Goal: Transaction & Acquisition: Book appointment/travel/reservation

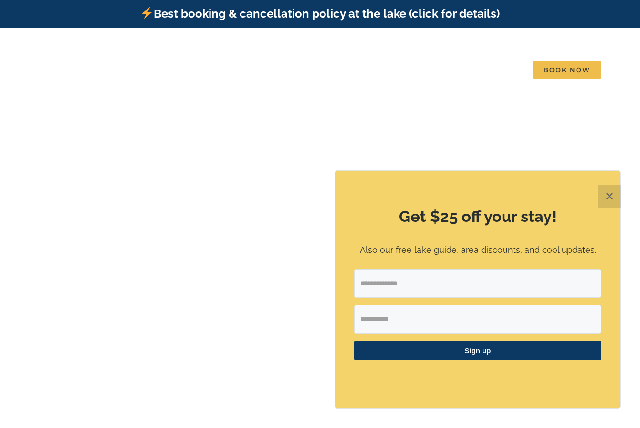
click at [382, 285] on input "Email Address" at bounding box center [477, 283] width 247 height 29
type input "**********"
click at [615, 194] on button "✕" at bounding box center [609, 196] width 23 height 23
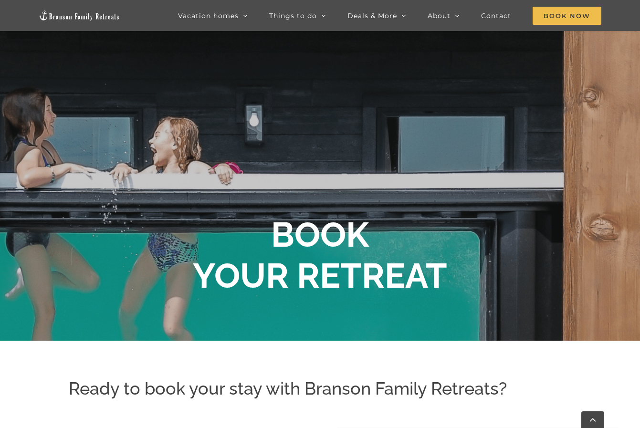
scroll to position [94, 0]
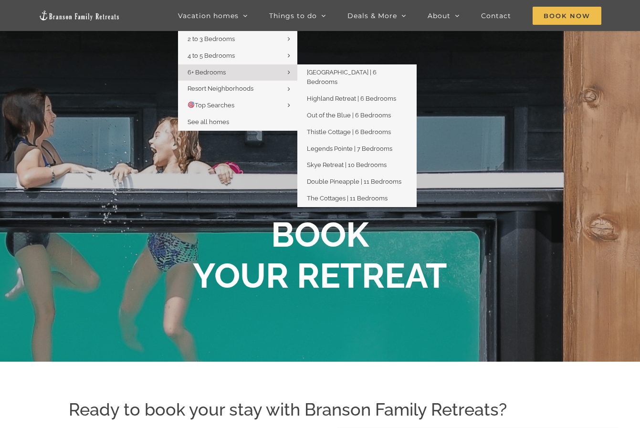
click at [211, 72] on span "6+ Bedrooms" at bounding box center [207, 72] width 38 height 7
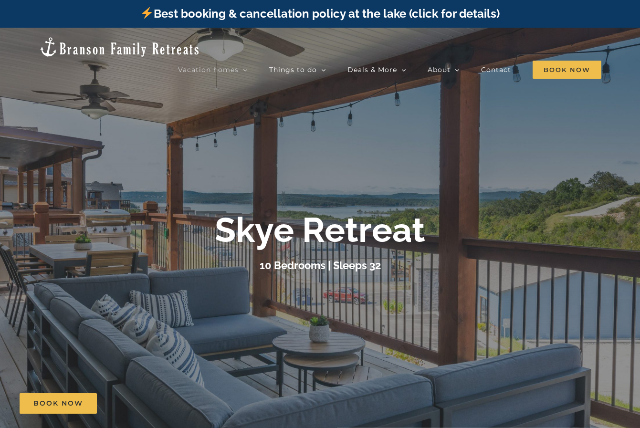
click at [338, 165] on div at bounding box center [320, 242] width 640 height 428
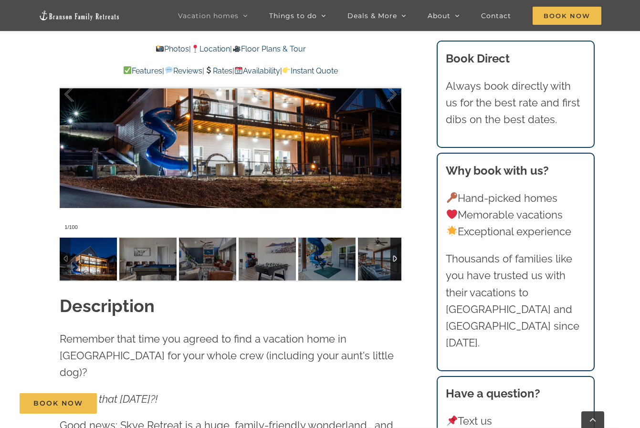
scroll to position [907, 0]
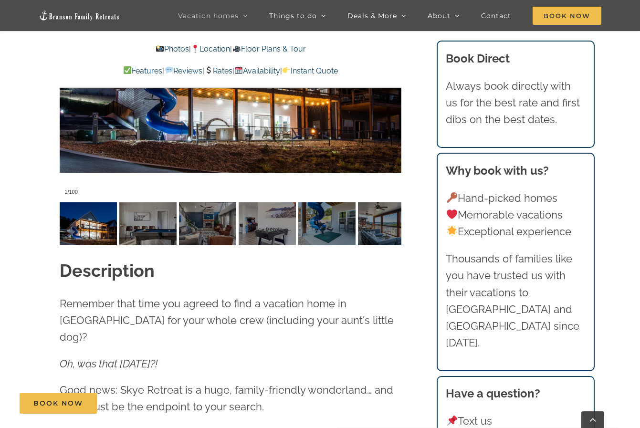
click at [128, 157] on div at bounding box center [231, 58] width 342 height 281
click at [86, 227] on img at bounding box center [88, 223] width 57 height 43
click at [161, 141] on div at bounding box center [231, 58] width 342 height 281
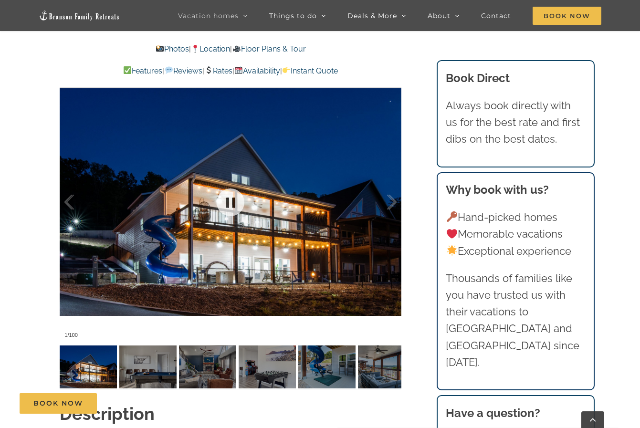
scroll to position [716, 0]
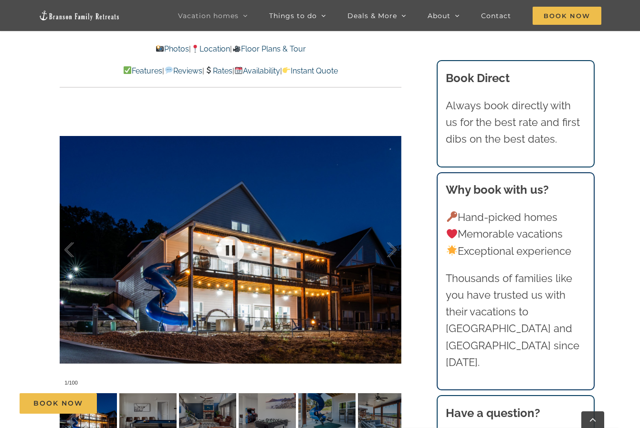
click at [240, 220] on div at bounding box center [231, 249] width 342 height 281
click at [387, 249] on div at bounding box center [382, 250] width 30 height 59
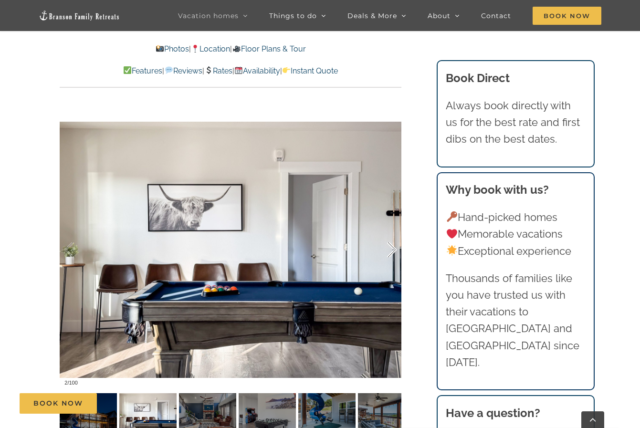
click at [394, 245] on div at bounding box center [382, 250] width 30 height 59
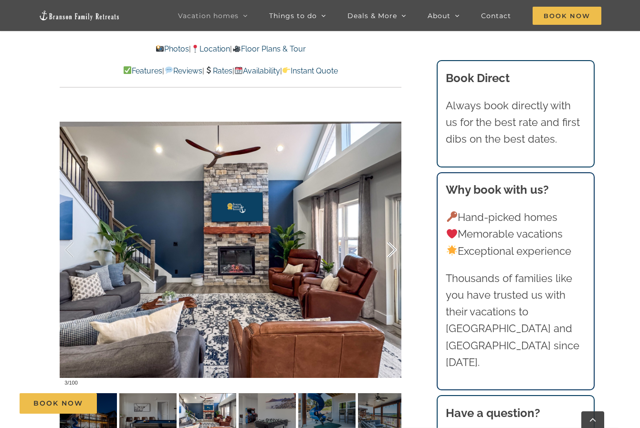
click at [394, 245] on div at bounding box center [382, 250] width 30 height 59
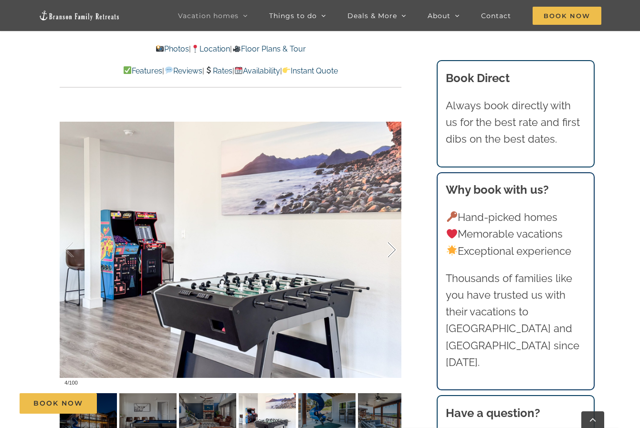
click at [394, 245] on div at bounding box center [382, 250] width 30 height 59
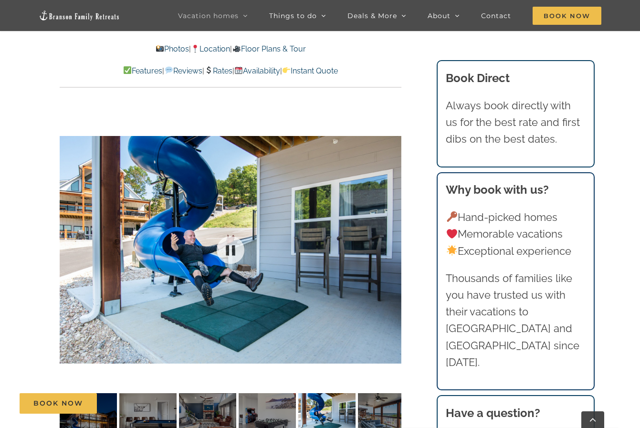
click at [394, 245] on div at bounding box center [231, 249] width 342 height 281
click at [390, 250] on div at bounding box center [382, 250] width 30 height 59
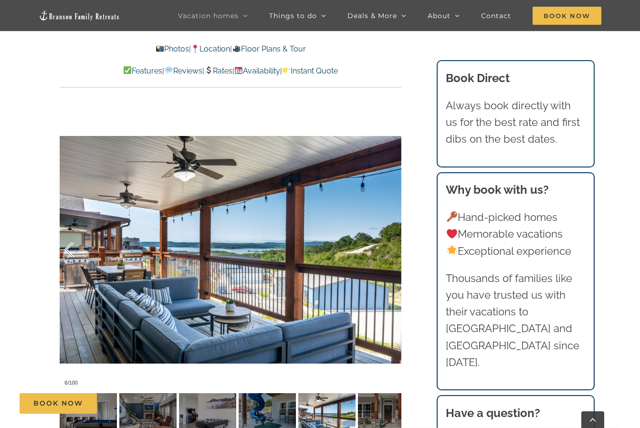
click at [68, 253] on div at bounding box center [79, 250] width 30 height 59
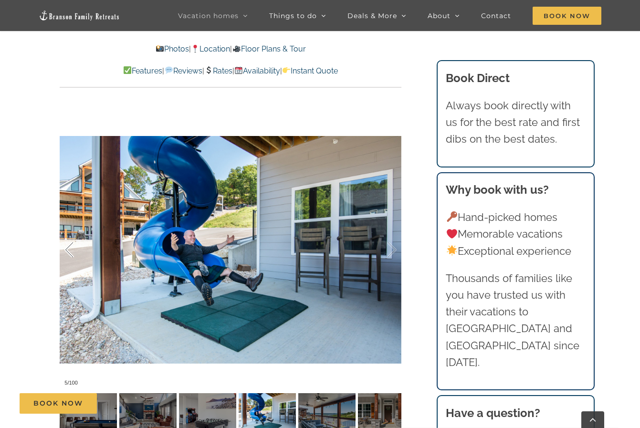
click at [68, 253] on div at bounding box center [79, 250] width 30 height 59
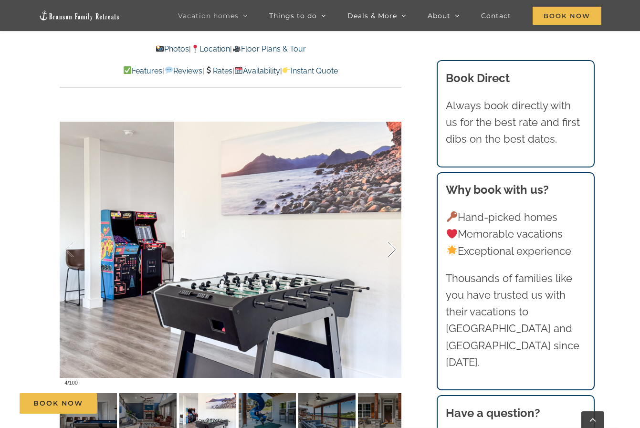
click at [390, 252] on div at bounding box center [382, 250] width 30 height 59
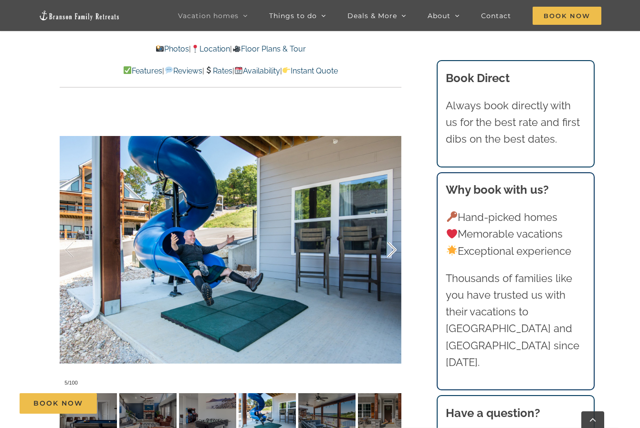
click at [390, 252] on div at bounding box center [382, 250] width 30 height 59
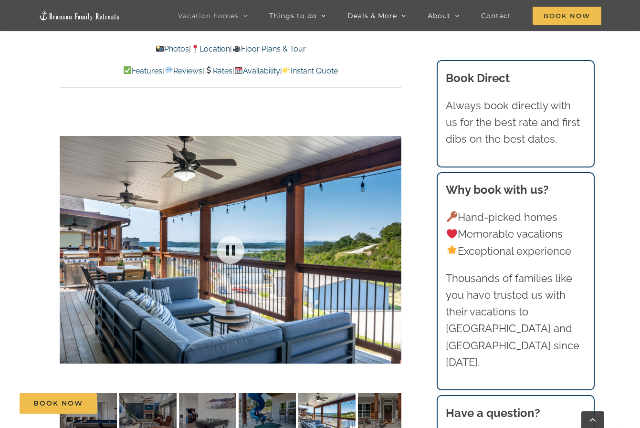
click at [390, 252] on div at bounding box center [231, 249] width 342 height 281
click at [391, 252] on div at bounding box center [382, 250] width 30 height 59
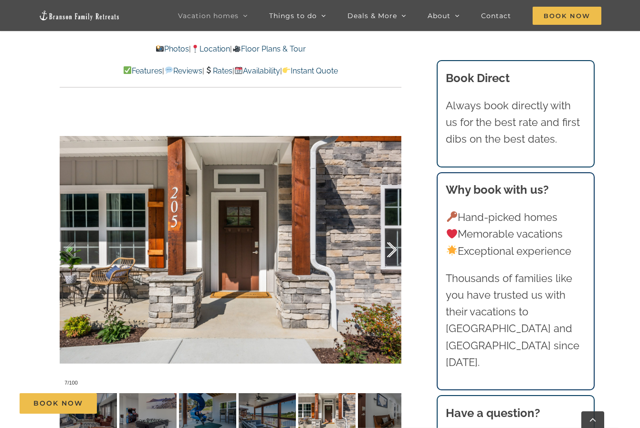
click at [391, 252] on div at bounding box center [382, 250] width 30 height 59
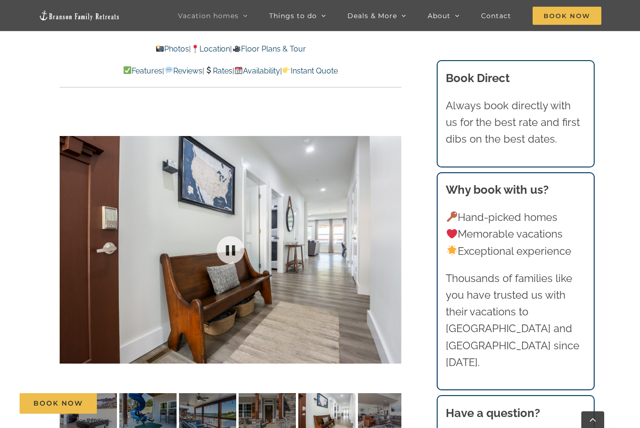
click at [391, 252] on div at bounding box center [231, 249] width 342 height 281
click at [395, 253] on div at bounding box center [382, 250] width 30 height 59
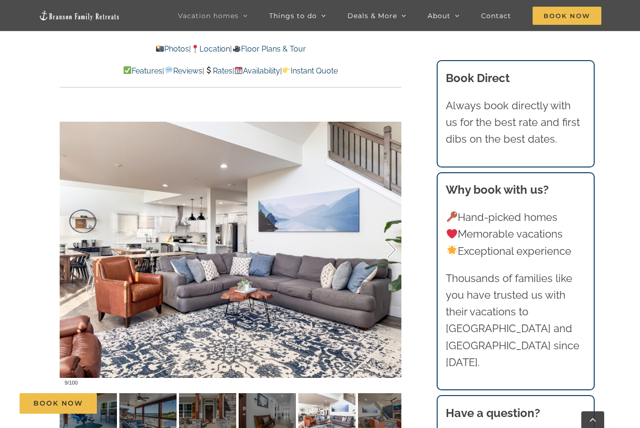
click at [394, 254] on div at bounding box center [382, 250] width 30 height 59
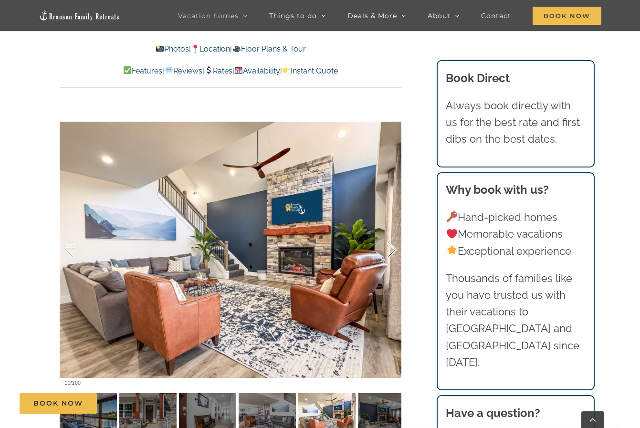
click at [394, 254] on div at bounding box center [382, 250] width 30 height 59
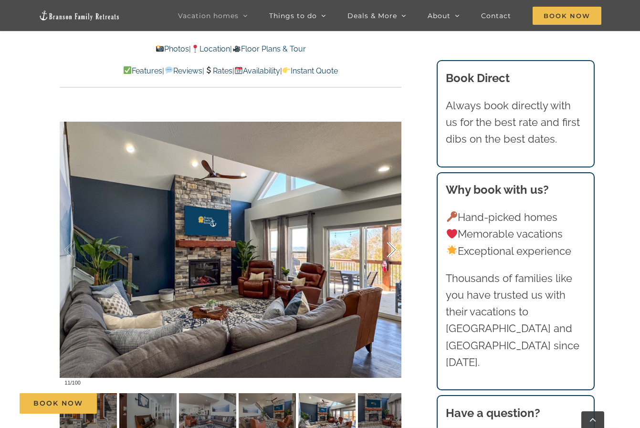
click at [394, 254] on div at bounding box center [382, 250] width 30 height 59
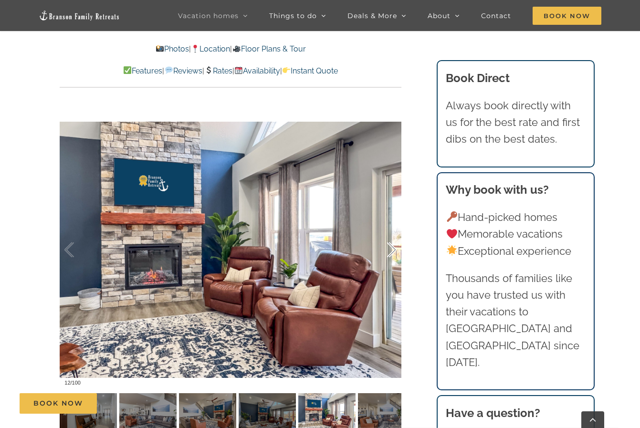
click at [391, 251] on div at bounding box center [382, 250] width 30 height 59
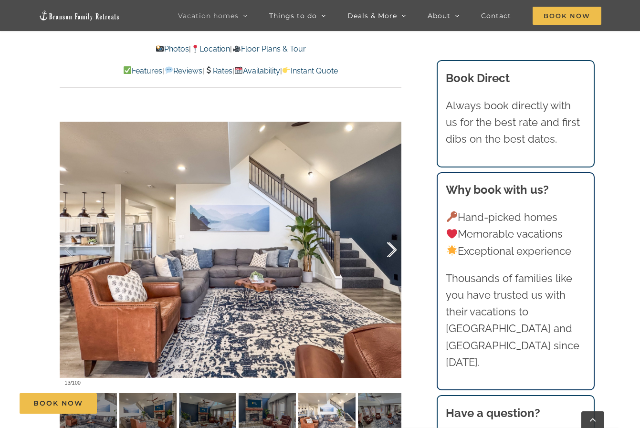
click at [391, 251] on div at bounding box center [382, 250] width 30 height 59
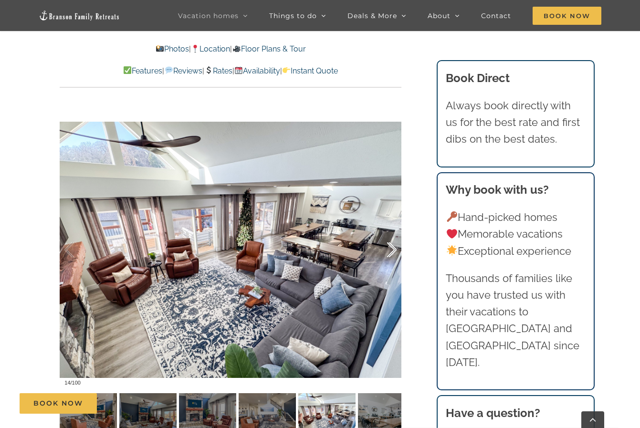
click at [389, 253] on div at bounding box center [382, 250] width 30 height 59
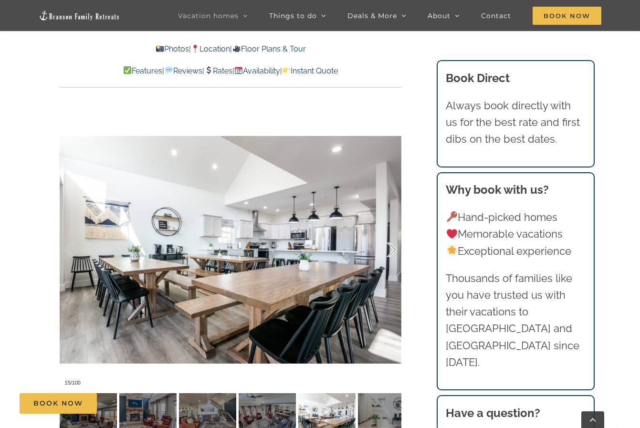
click at [393, 249] on div at bounding box center [382, 250] width 30 height 59
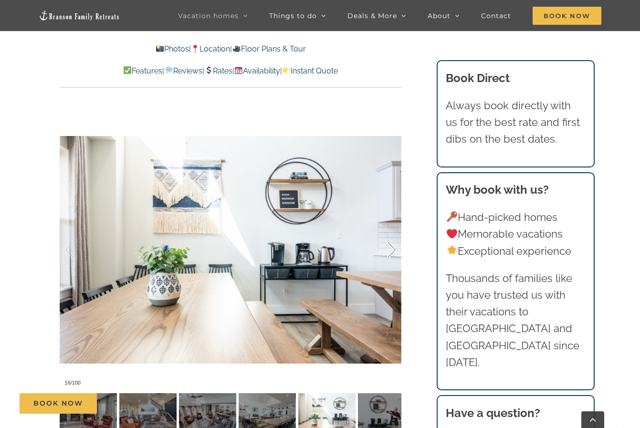
click at [391, 254] on div at bounding box center [382, 250] width 30 height 59
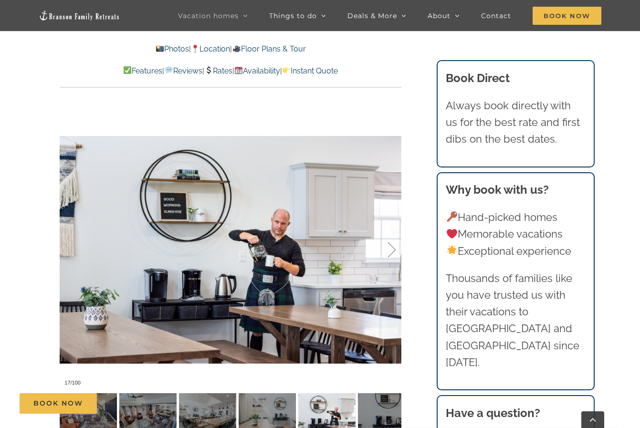
click at [391, 252] on div at bounding box center [382, 250] width 30 height 59
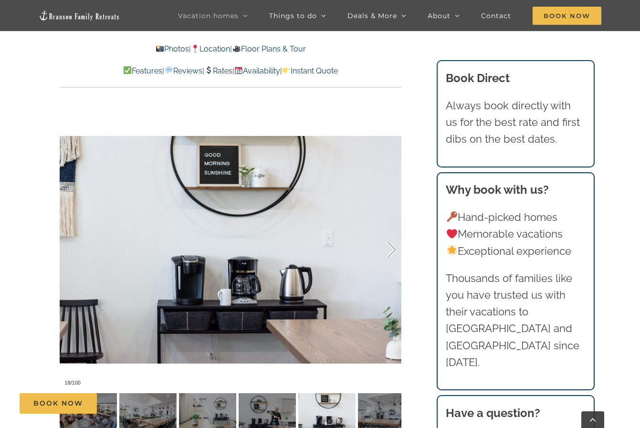
click at [391, 252] on div at bounding box center [382, 250] width 30 height 59
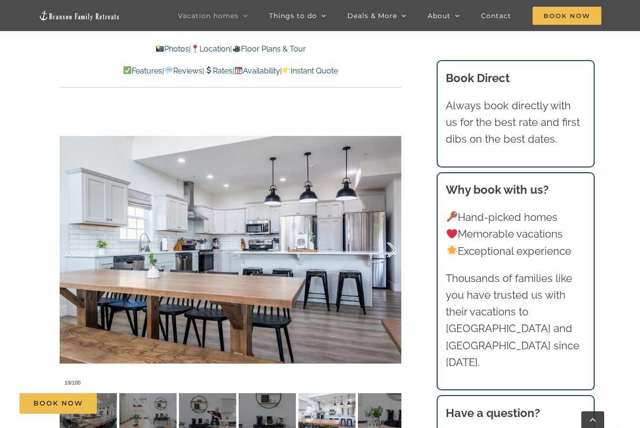
click at [391, 252] on div at bounding box center [382, 250] width 30 height 59
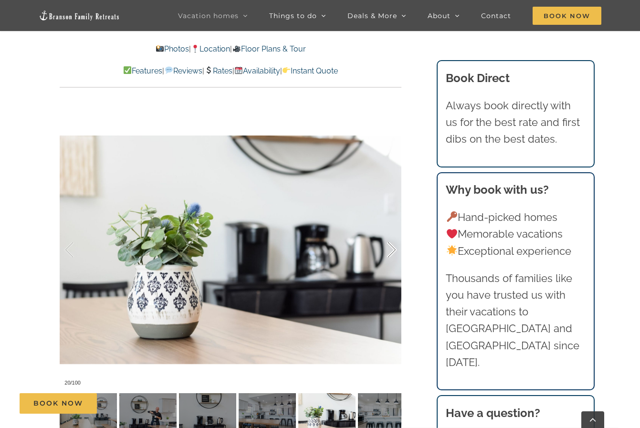
click at [391, 252] on div at bounding box center [382, 250] width 30 height 59
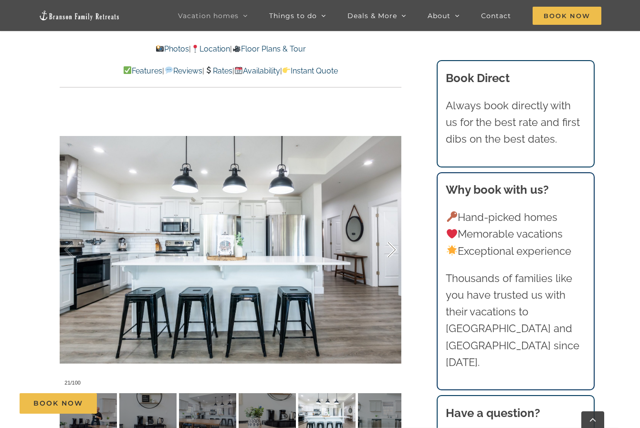
click at [391, 252] on div at bounding box center [382, 250] width 30 height 59
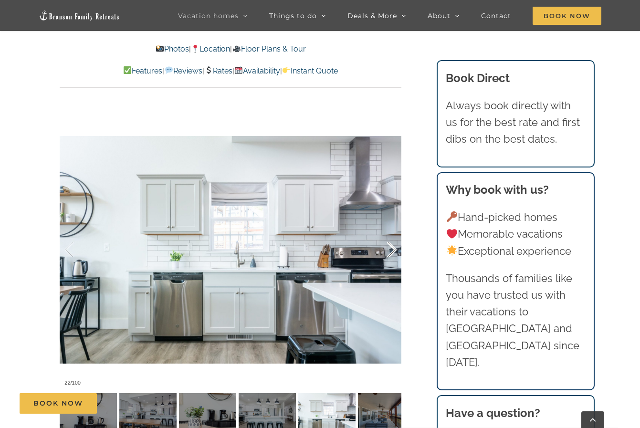
click at [391, 252] on div at bounding box center [382, 250] width 30 height 59
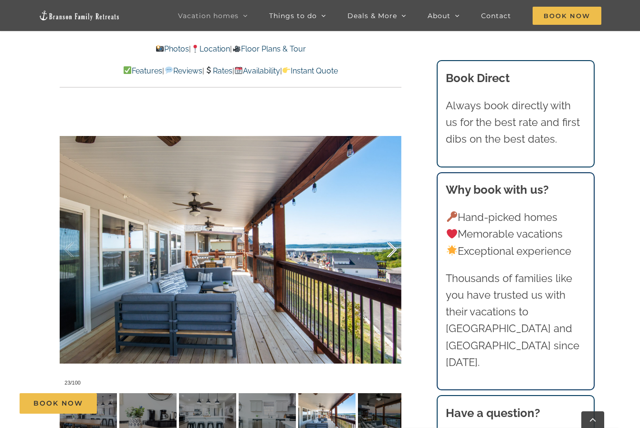
click at [391, 252] on div at bounding box center [382, 250] width 30 height 59
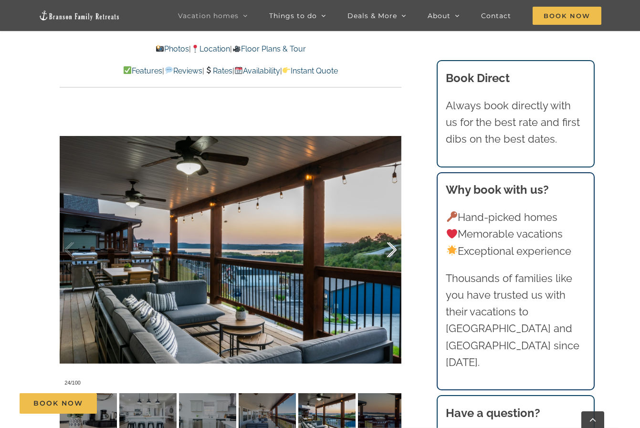
click at [391, 252] on div at bounding box center [382, 250] width 30 height 59
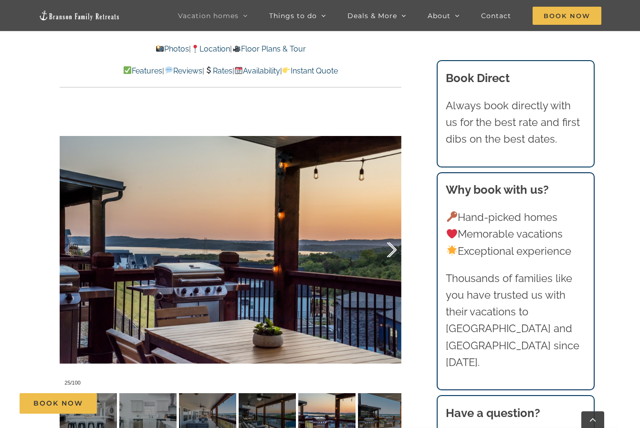
click at [391, 252] on div at bounding box center [382, 250] width 30 height 59
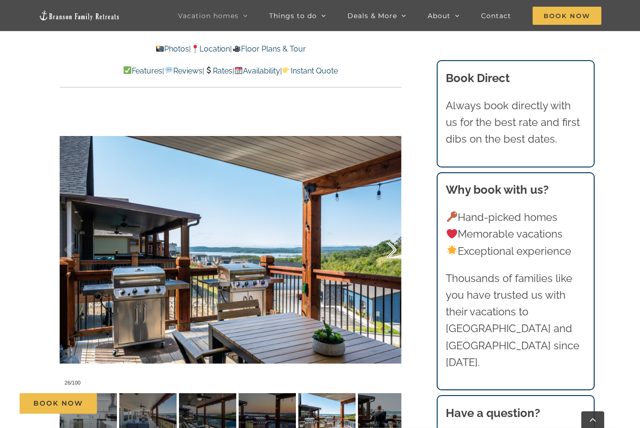
click at [391, 252] on div at bounding box center [382, 250] width 30 height 59
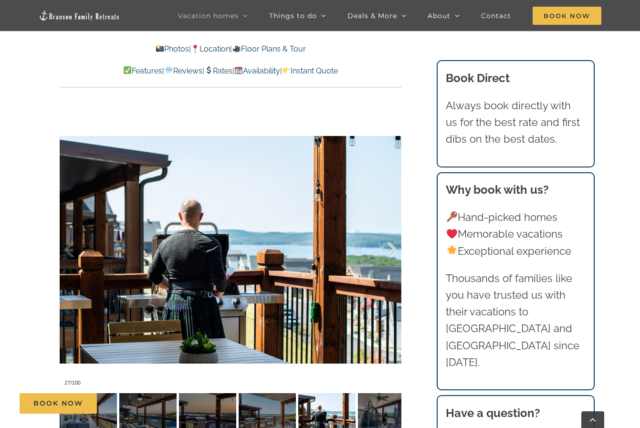
click at [391, 252] on div at bounding box center [382, 250] width 30 height 59
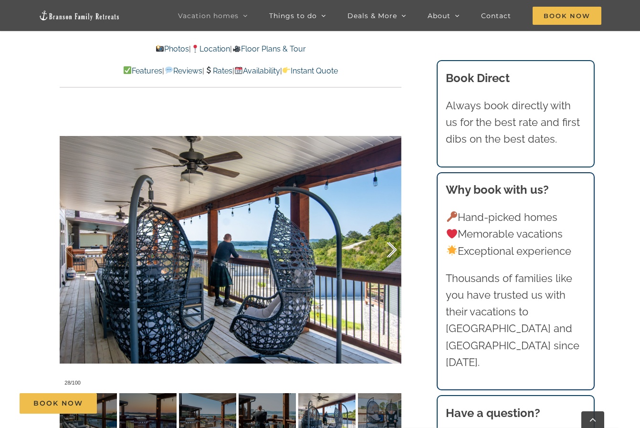
click at [391, 252] on div at bounding box center [382, 250] width 30 height 59
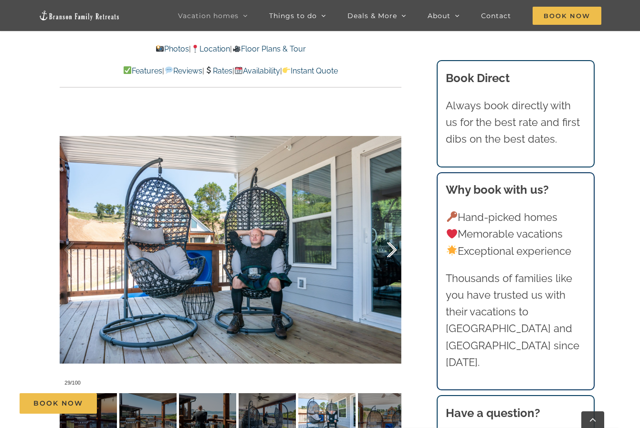
click at [391, 252] on div at bounding box center [382, 250] width 30 height 59
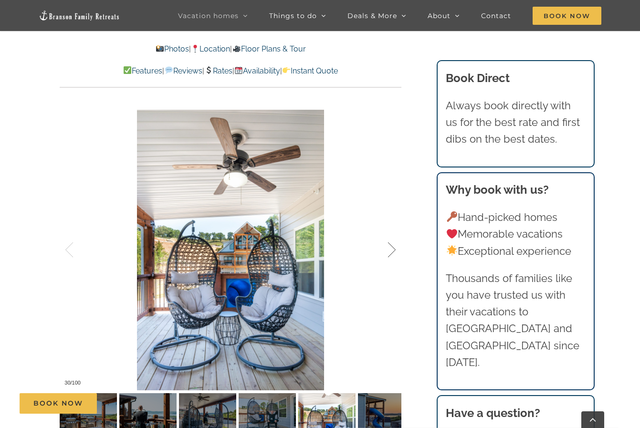
click at [391, 252] on div at bounding box center [382, 250] width 30 height 59
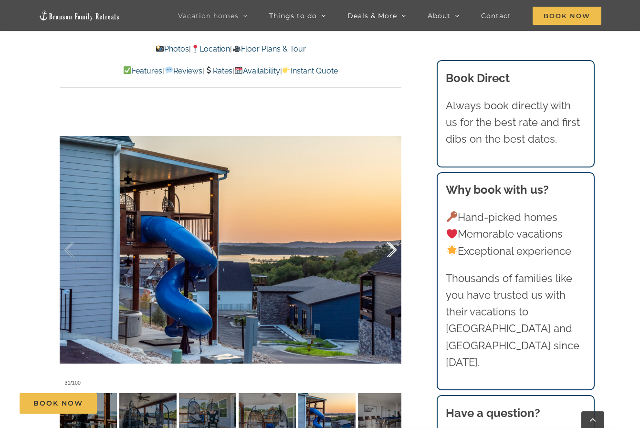
click at [391, 252] on div at bounding box center [382, 250] width 30 height 59
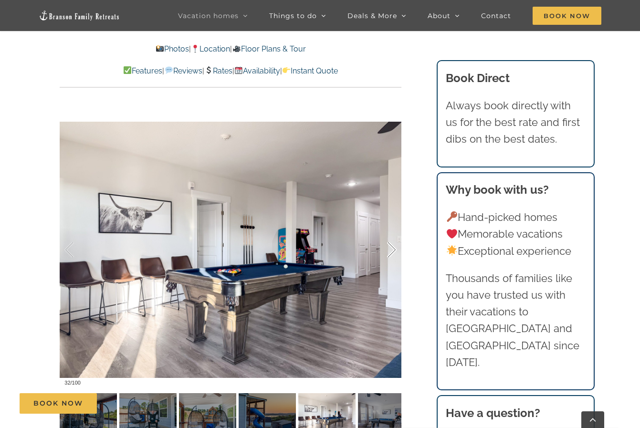
click at [391, 252] on div at bounding box center [382, 250] width 30 height 59
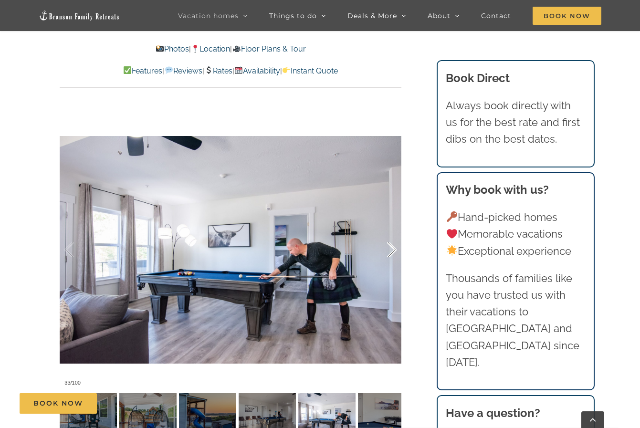
click at [391, 252] on div at bounding box center [382, 250] width 30 height 59
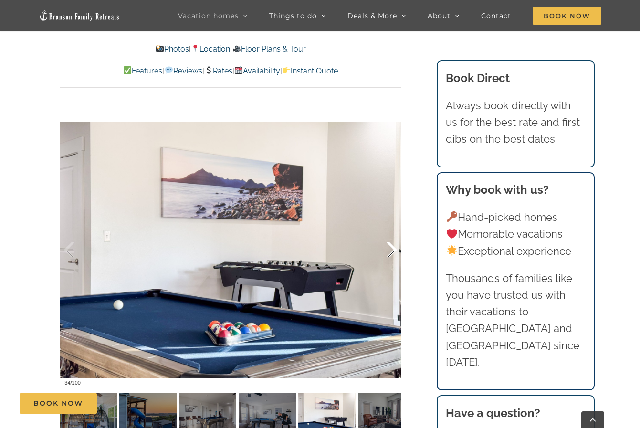
click at [391, 253] on div at bounding box center [382, 250] width 30 height 59
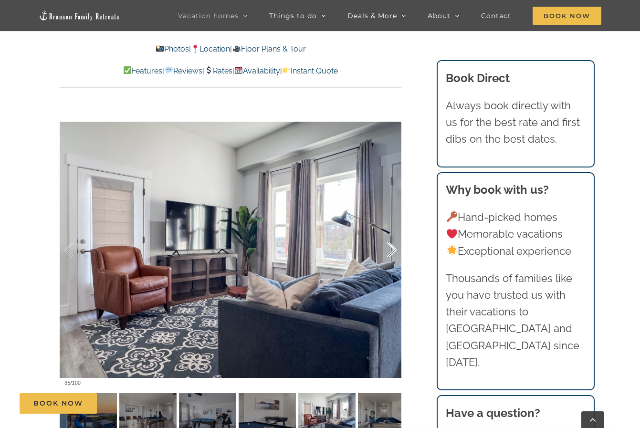
click at [391, 253] on div at bounding box center [382, 250] width 30 height 59
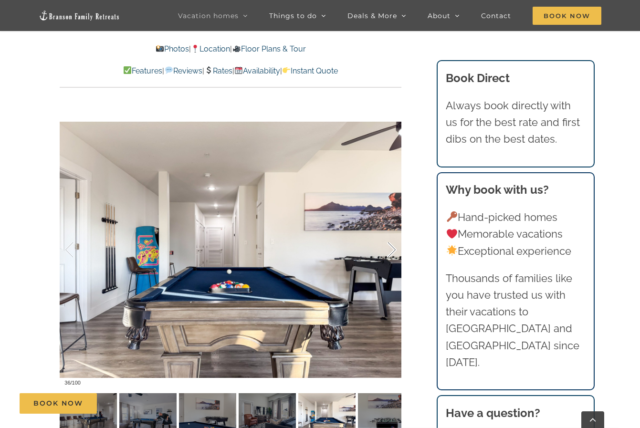
click at [391, 253] on div at bounding box center [382, 250] width 30 height 59
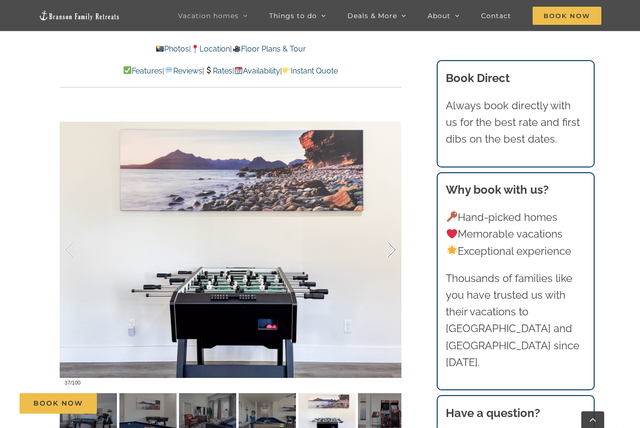
click at [391, 253] on div at bounding box center [382, 250] width 30 height 59
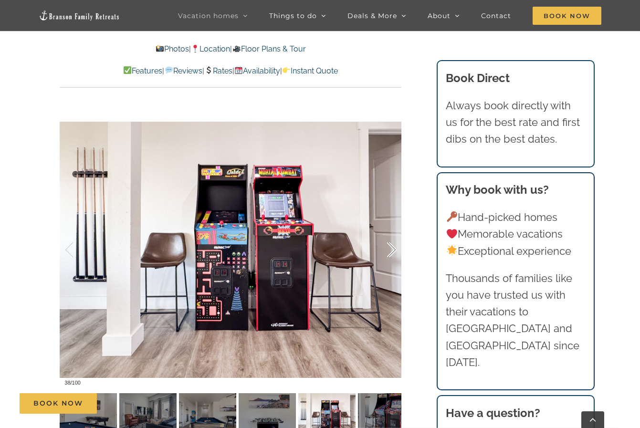
click at [391, 253] on div at bounding box center [382, 250] width 30 height 59
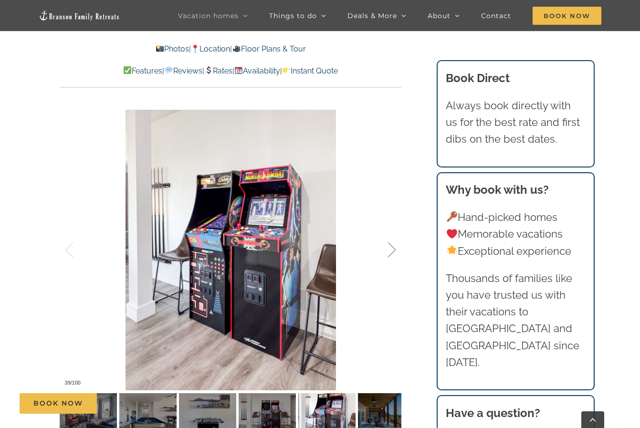
click at [391, 253] on div at bounding box center [382, 250] width 30 height 59
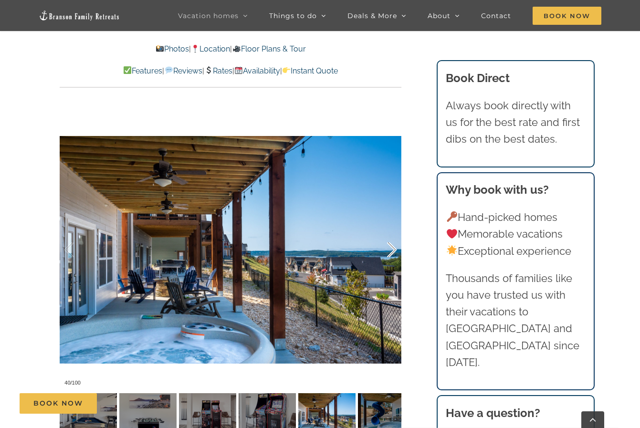
click at [391, 253] on div at bounding box center [382, 250] width 30 height 59
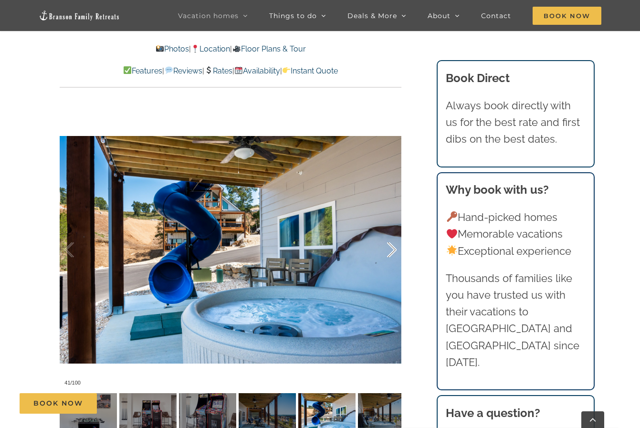
click at [391, 253] on div at bounding box center [382, 250] width 30 height 59
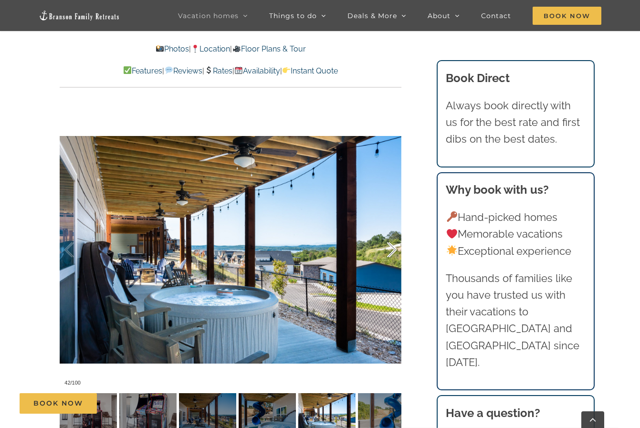
click at [391, 253] on div at bounding box center [382, 250] width 30 height 59
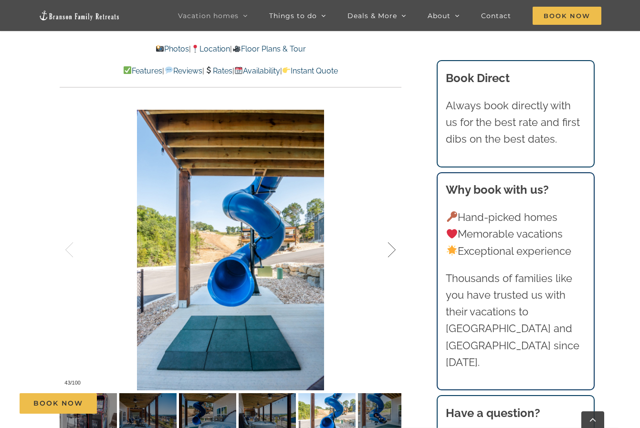
click at [391, 253] on div at bounding box center [382, 250] width 30 height 59
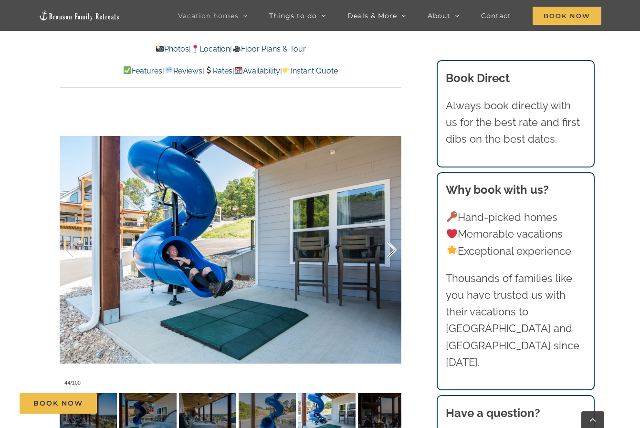
click at [391, 253] on div at bounding box center [382, 250] width 30 height 59
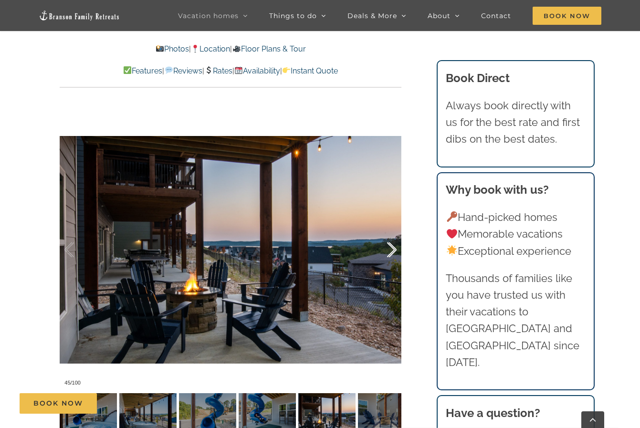
click at [391, 253] on div at bounding box center [382, 250] width 30 height 59
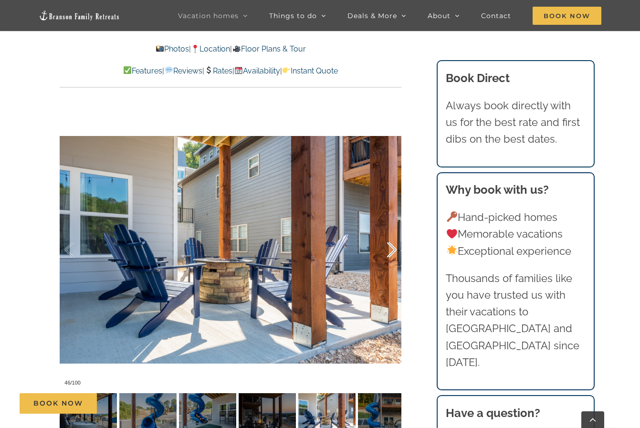
click at [391, 253] on div at bounding box center [382, 250] width 30 height 59
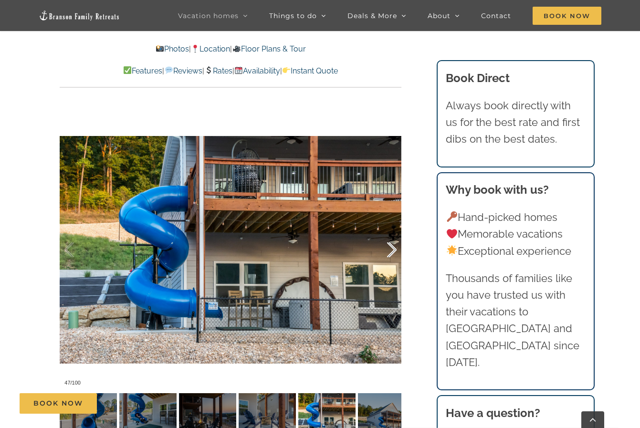
click at [391, 253] on div at bounding box center [382, 250] width 30 height 59
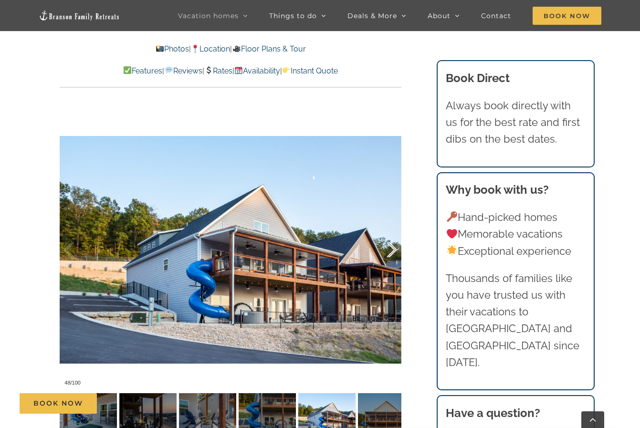
click at [391, 253] on div at bounding box center [382, 250] width 30 height 59
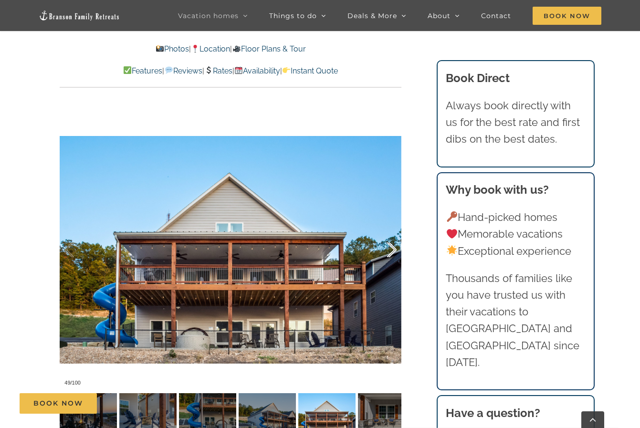
click at [391, 253] on div at bounding box center [382, 250] width 30 height 59
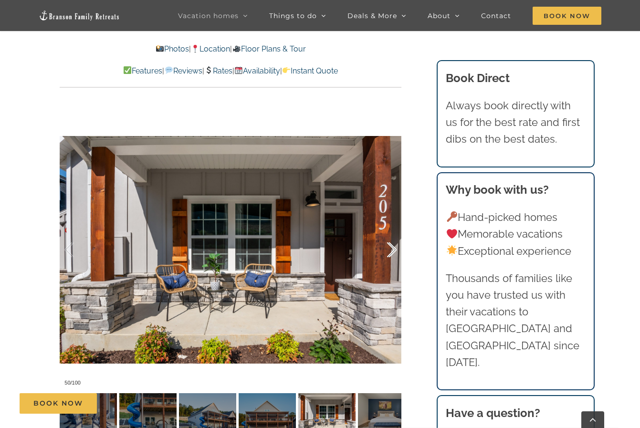
click at [391, 253] on div at bounding box center [382, 250] width 30 height 59
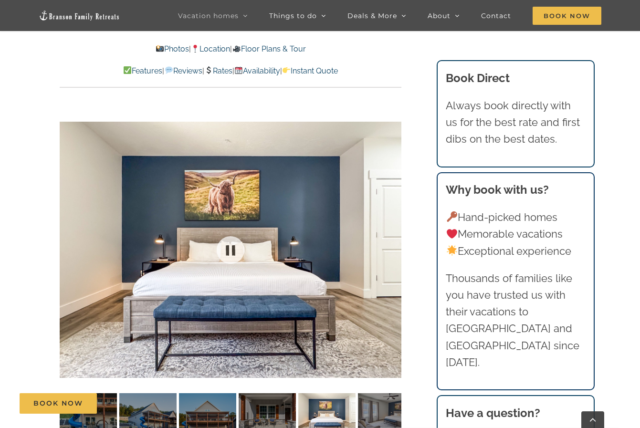
click at [391, 253] on div at bounding box center [231, 249] width 342 height 281
click at [393, 253] on div at bounding box center [382, 250] width 30 height 59
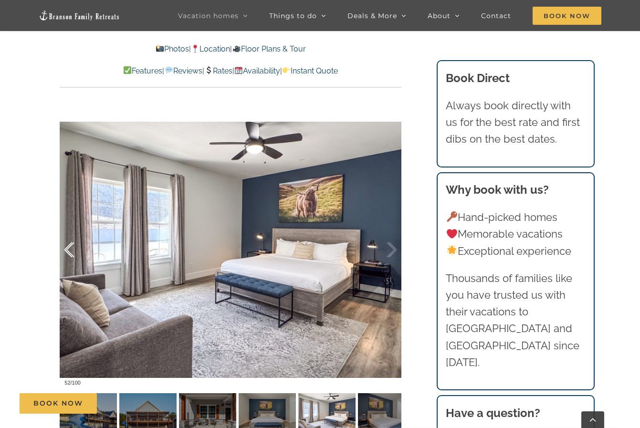
click at [68, 249] on div at bounding box center [79, 250] width 30 height 59
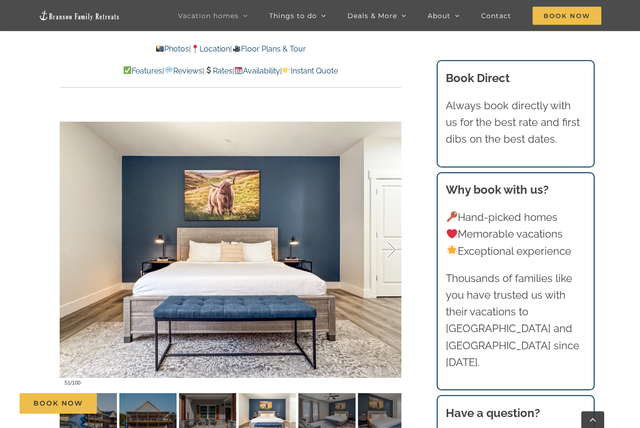
click at [390, 248] on div at bounding box center [382, 250] width 30 height 59
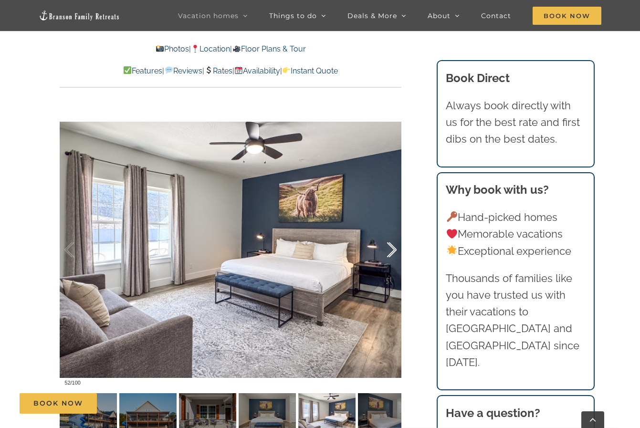
click at [390, 248] on div at bounding box center [382, 250] width 30 height 59
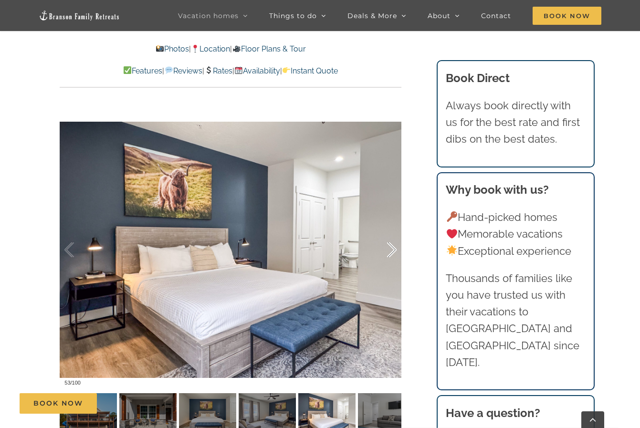
click at [390, 248] on div at bounding box center [382, 250] width 30 height 59
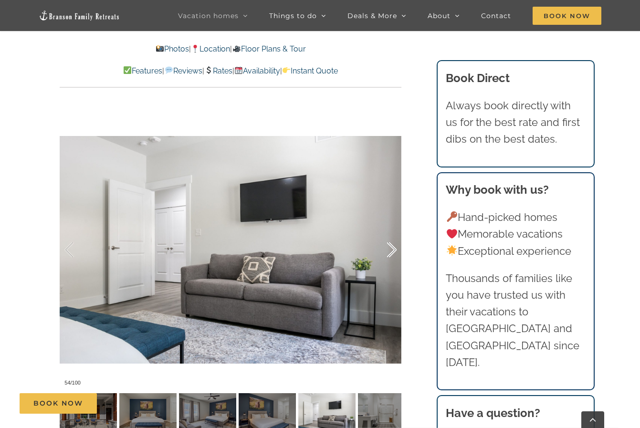
click at [390, 248] on div at bounding box center [382, 250] width 30 height 59
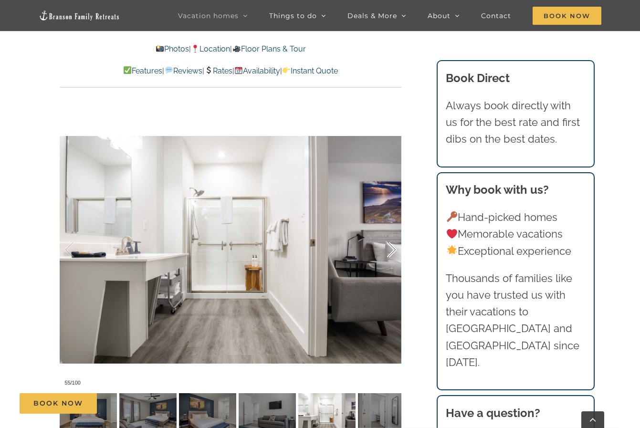
click at [390, 248] on div at bounding box center [382, 250] width 30 height 59
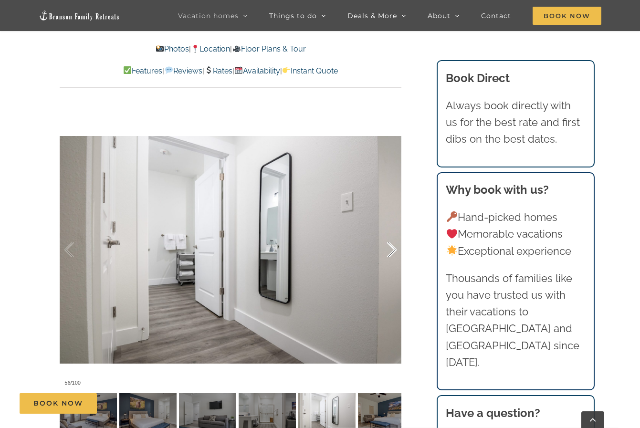
click at [390, 248] on div at bounding box center [382, 250] width 30 height 59
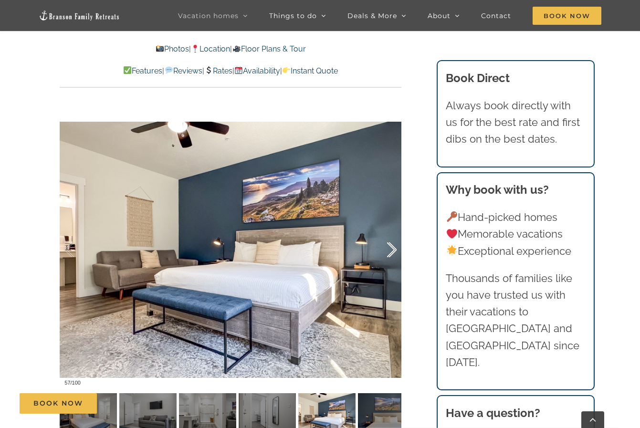
click at [390, 248] on div at bounding box center [382, 250] width 30 height 59
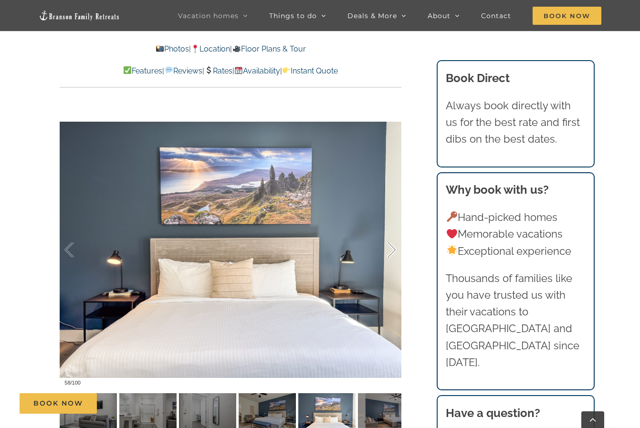
click at [390, 248] on div at bounding box center [382, 250] width 30 height 59
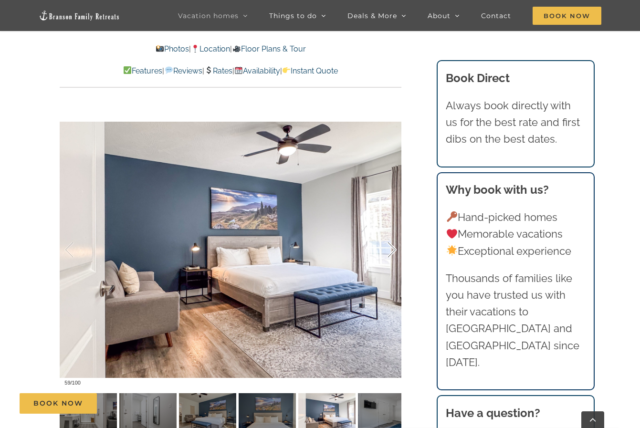
click at [390, 248] on div at bounding box center [382, 250] width 30 height 59
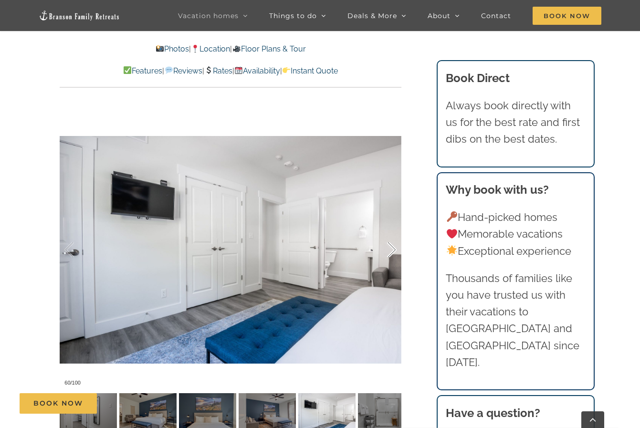
click at [390, 248] on div at bounding box center [382, 250] width 30 height 59
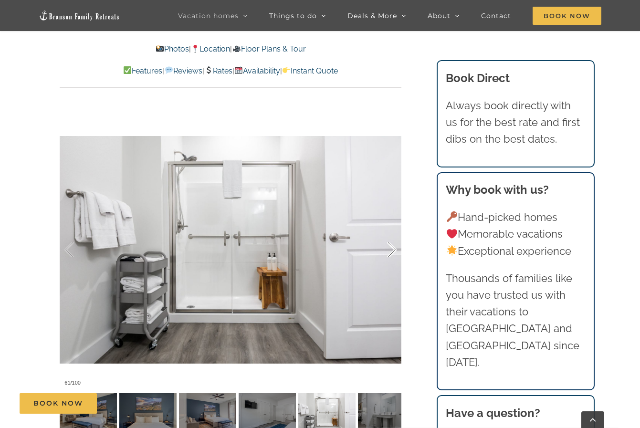
click at [391, 248] on div at bounding box center [382, 250] width 30 height 59
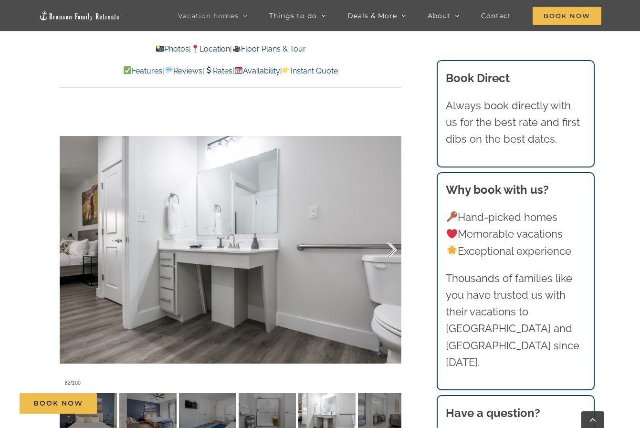
click at [391, 248] on div at bounding box center [382, 250] width 30 height 59
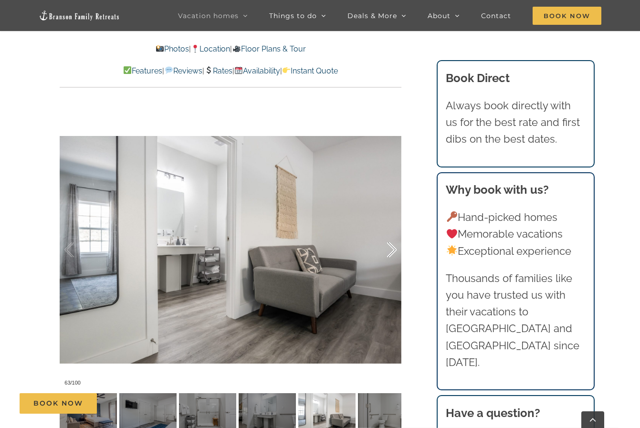
click at [391, 248] on div at bounding box center [382, 250] width 30 height 59
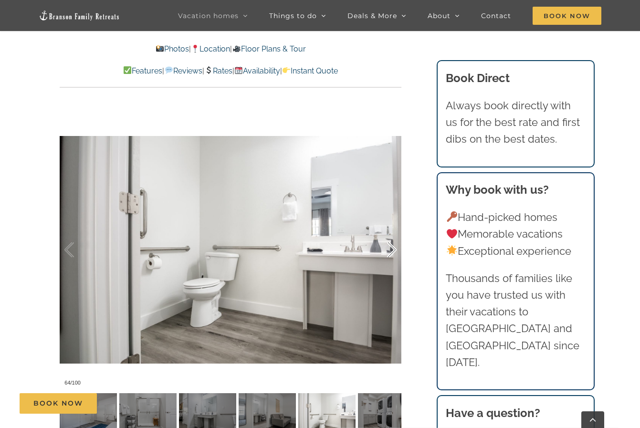
click at [391, 247] on div at bounding box center [382, 250] width 30 height 59
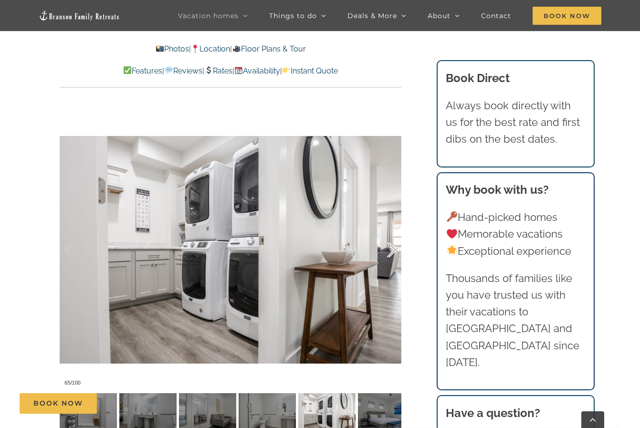
click at [392, 247] on div at bounding box center [382, 250] width 30 height 59
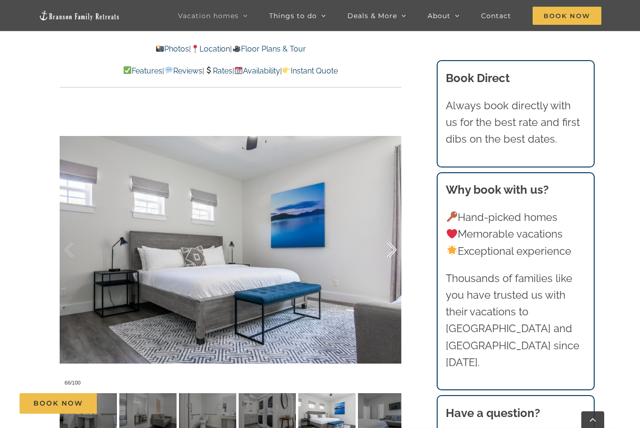
click at [392, 247] on div at bounding box center [382, 250] width 30 height 59
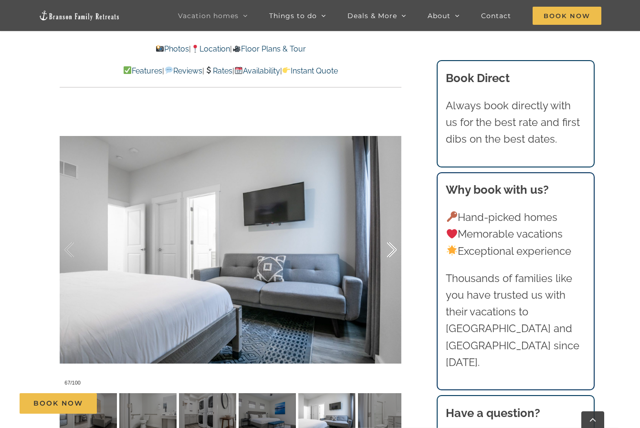
click at [392, 248] on div at bounding box center [382, 250] width 30 height 59
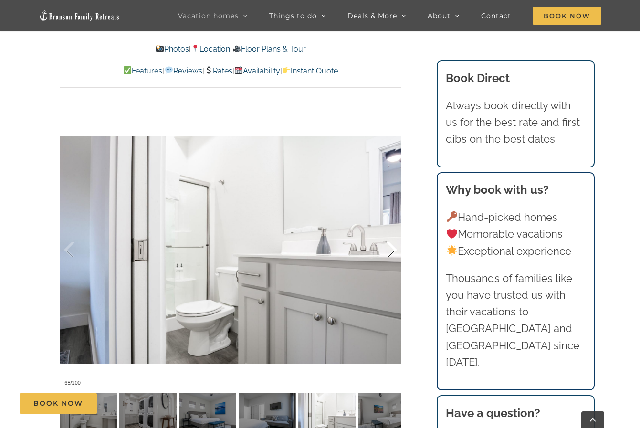
click at [392, 248] on div at bounding box center [382, 250] width 30 height 59
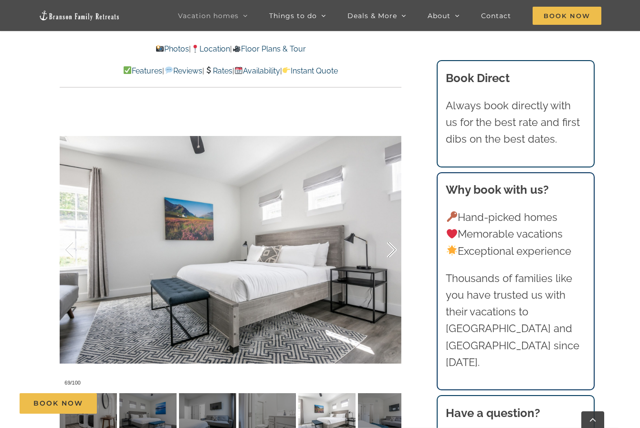
click at [392, 248] on div at bounding box center [382, 250] width 30 height 59
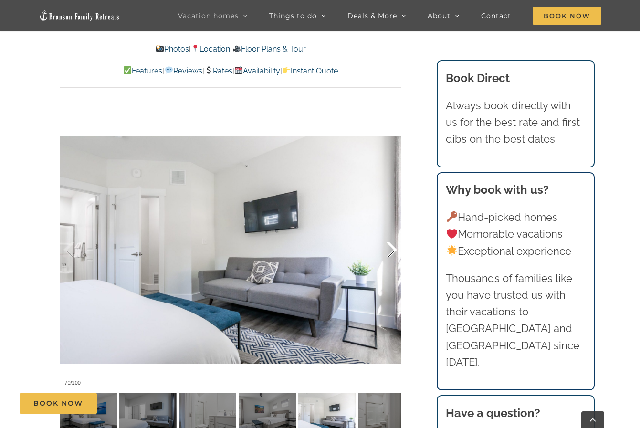
click at [392, 248] on div at bounding box center [382, 250] width 30 height 59
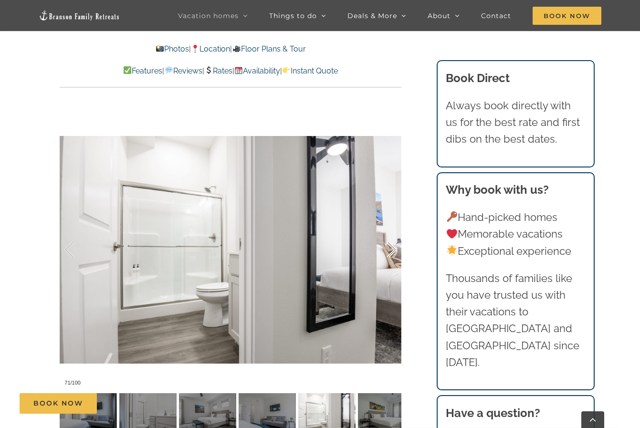
click at [392, 248] on div at bounding box center [382, 250] width 30 height 59
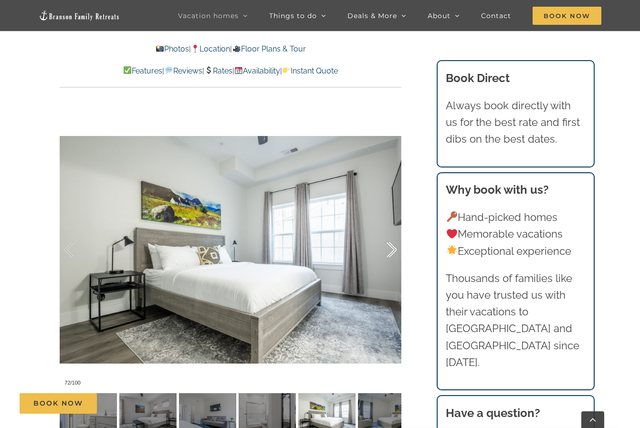
click at [392, 248] on div at bounding box center [382, 250] width 30 height 59
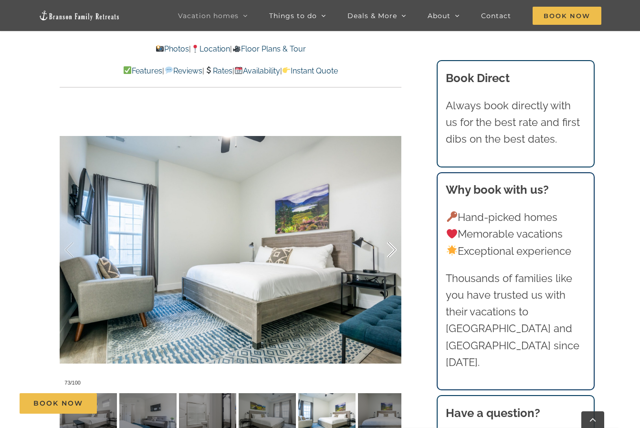
click at [392, 248] on div at bounding box center [382, 250] width 30 height 59
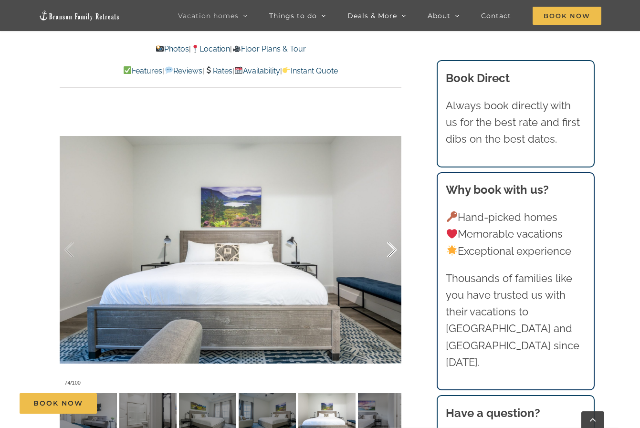
click at [392, 248] on div at bounding box center [382, 250] width 30 height 59
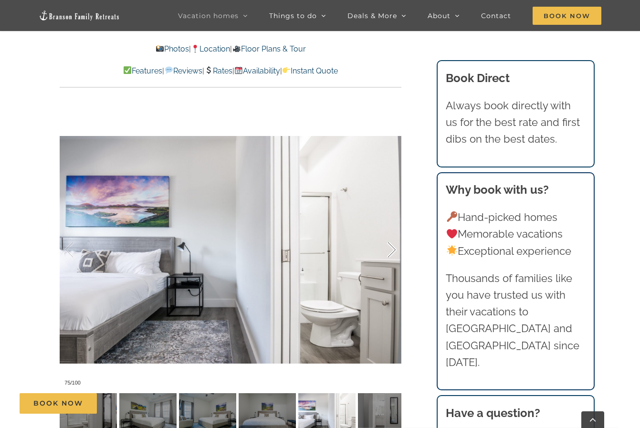
click at [392, 248] on div at bounding box center [382, 250] width 30 height 59
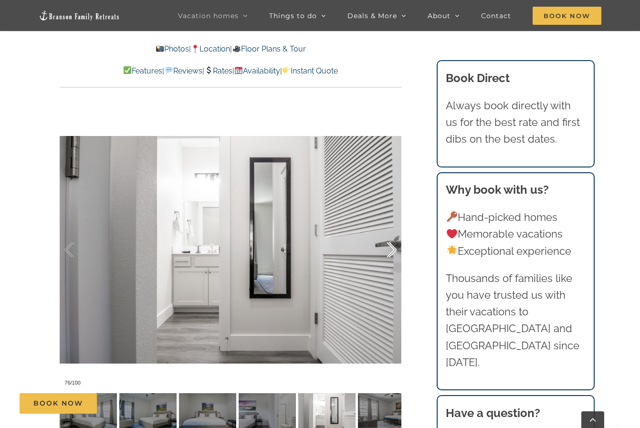
click at [392, 248] on div at bounding box center [382, 250] width 30 height 59
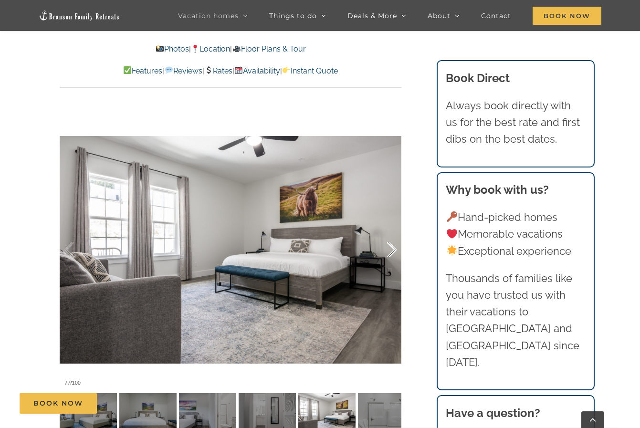
click at [392, 248] on div at bounding box center [382, 250] width 30 height 59
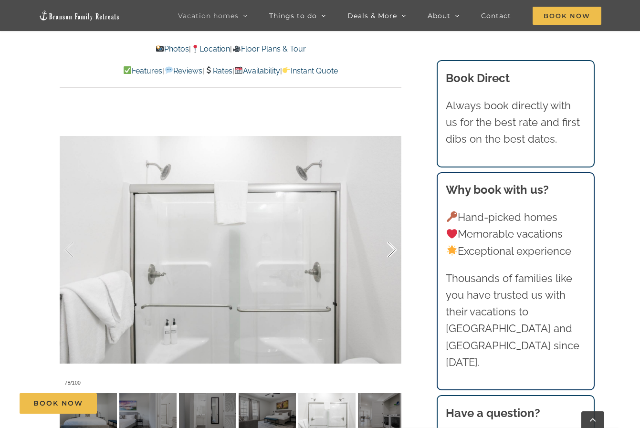
click at [392, 248] on div at bounding box center [382, 250] width 30 height 59
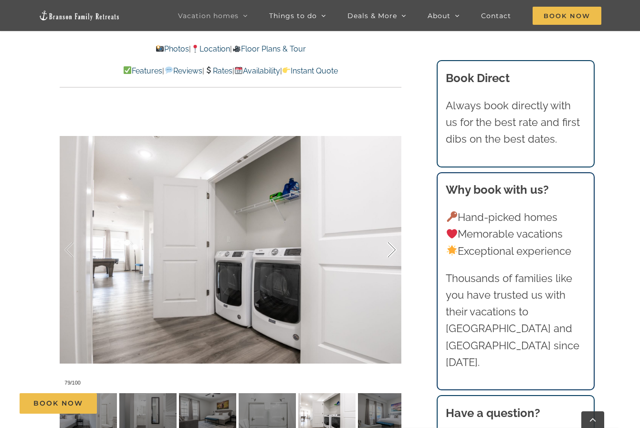
click at [392, 248] on div at bounding box center [382, 250] width 30 height 59
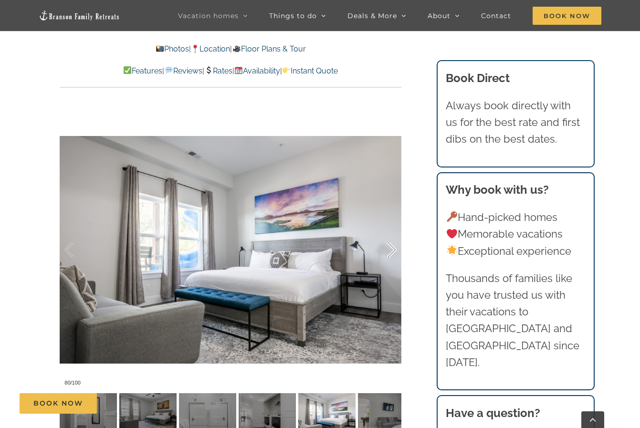
click at [392, 248] on div at bounding box center [382, 250] width 30 height 59
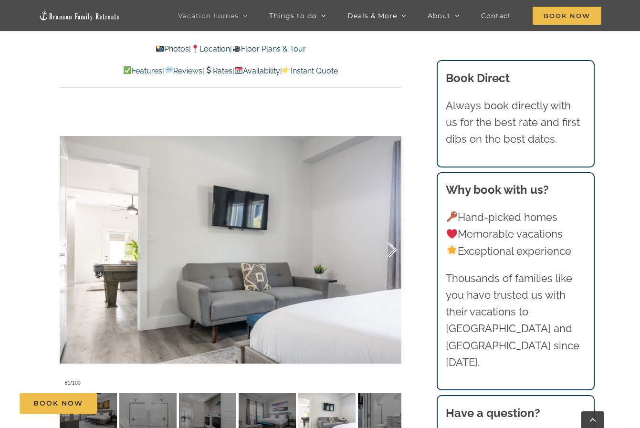
click at [392, 248] on div at bounding box center [382, 250] width 30 height 59
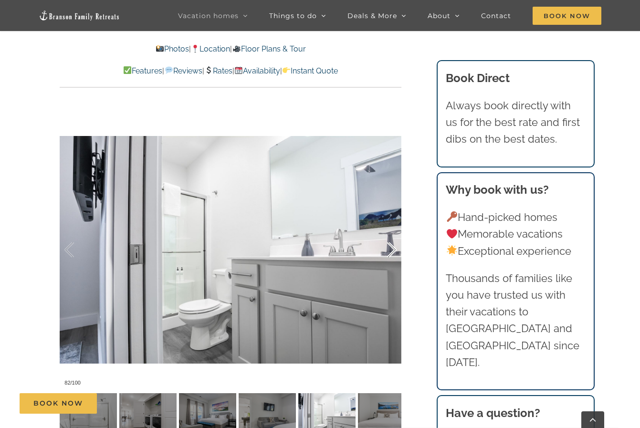
click at [392, 248] on div at bounding box center [382, 250] width 30 height 59
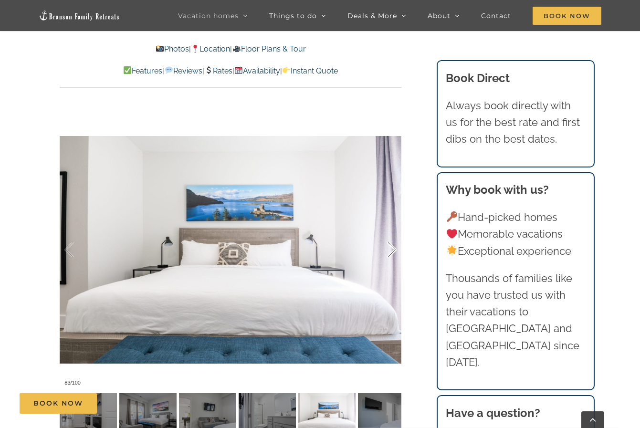
click at [392, 248] on div at bounding box center [382, 250] width 30 height 59
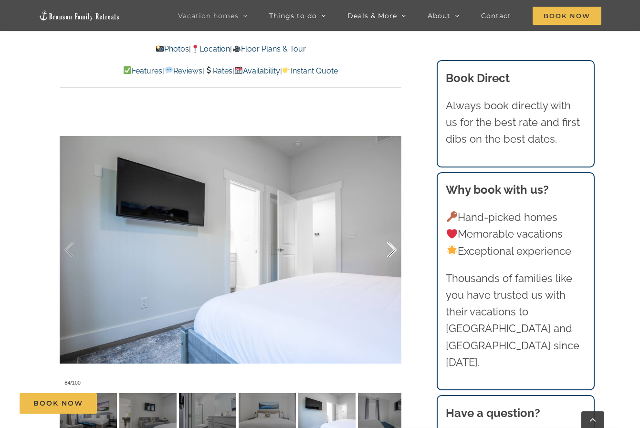
click at [392, 247] on div at bounding box center [382, 250] width 30 height 59
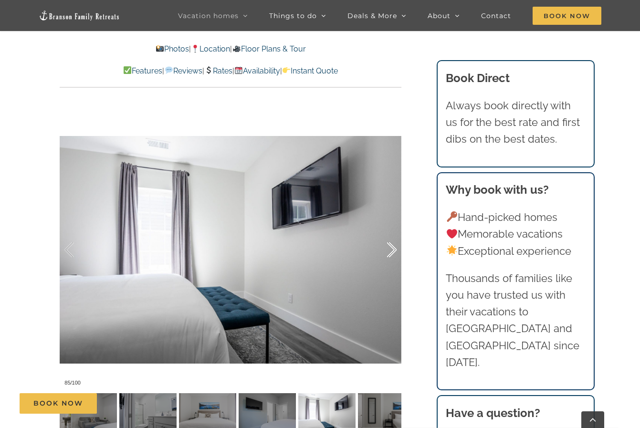
click at [392, 247] on div at bounding box center [382, 250] width 30 height 59
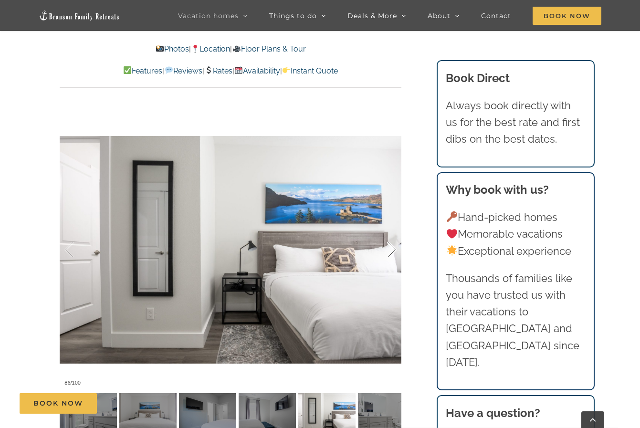
click at [392, 247] on div at bounding box center [382, 250] width 30 height 59
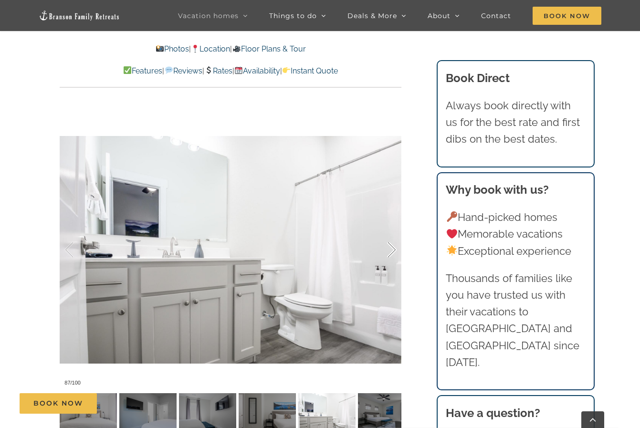
click at [392, 246] on div at bounding box center [382, 250] width 30 height 59
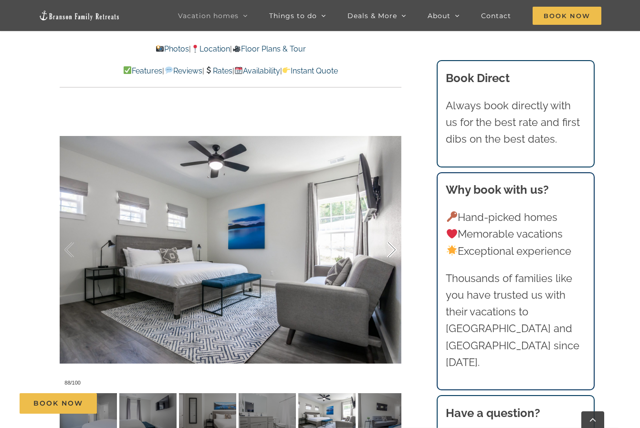
click at [391, 245] on div at bounding box center [382, 250] width 30 height 59
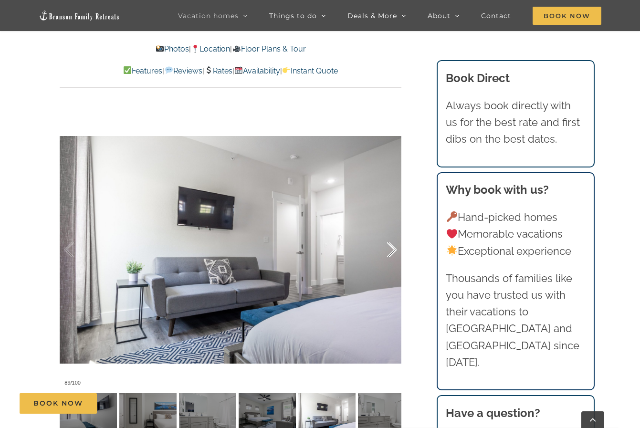
click at [391, 244] on div at bounding box center [382, 250] width 30 height 59
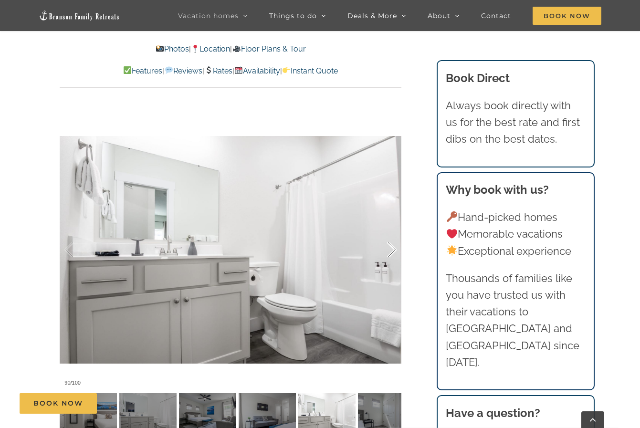
click at [391, 244] on div at bounding box center [382, 250] width 30 height 59
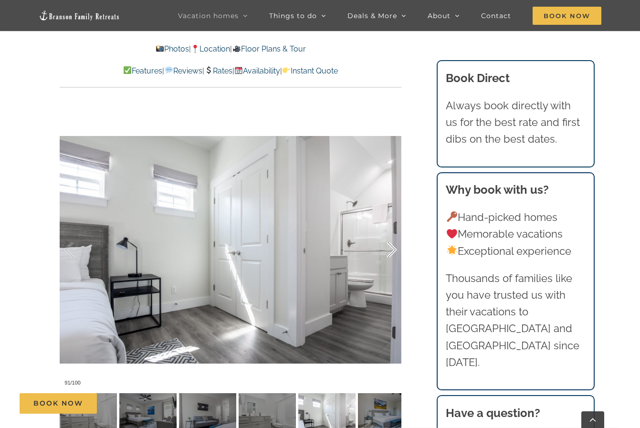
click at [391, 244] on div at bounding box center [382, 250] width 30 height 59
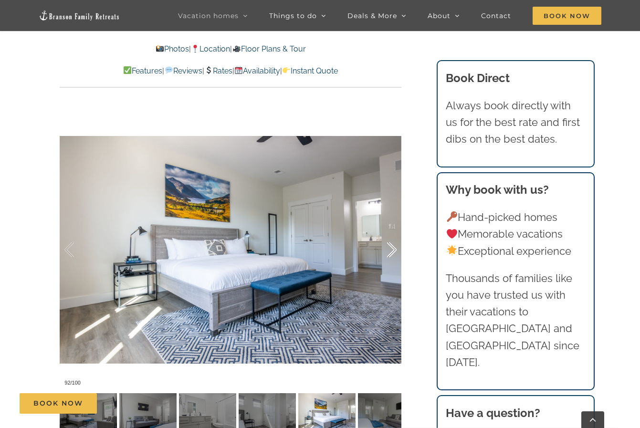
click at [391, 244] on div at bounding box center [382, 250] width 30 height 59
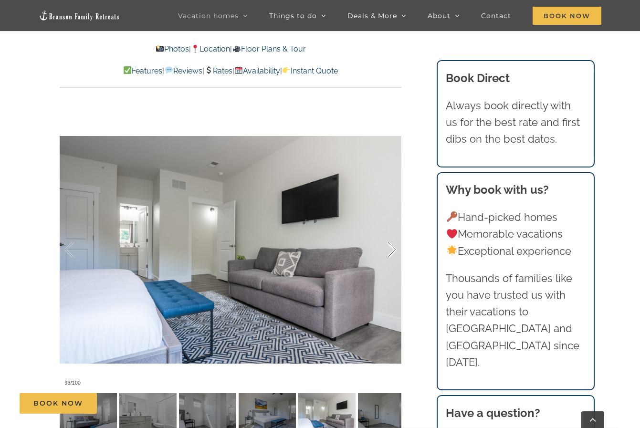
click at [391, 244] on div at bounding box center [382, 250] width 30 height 59
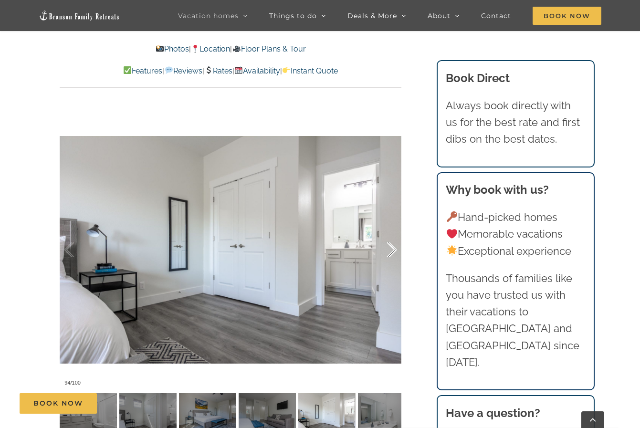
click at [391, 244] on div at bounding box center [382, 250] width 30 height 59
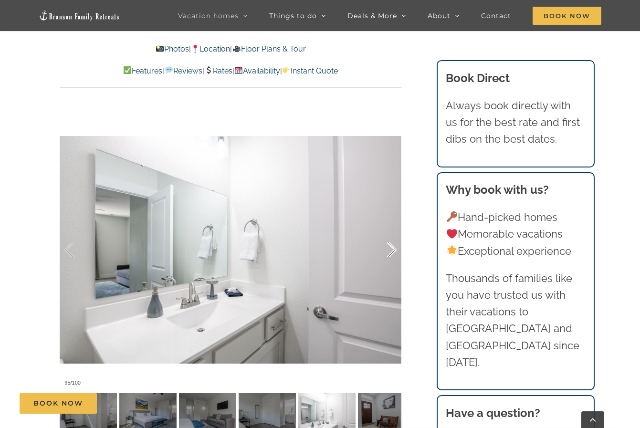
click at [391, 243] on div at bounding box center [382, 250] width 30 height 59
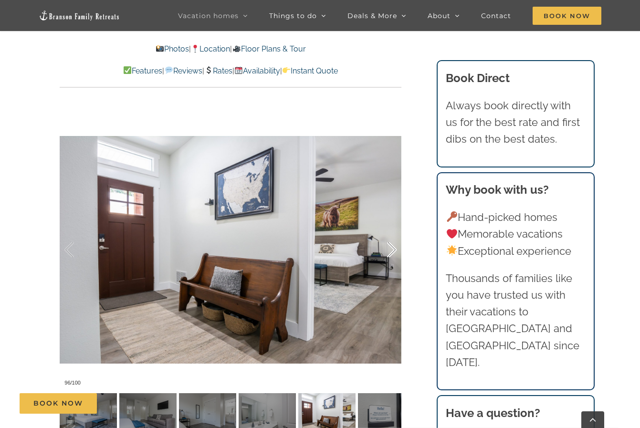
click at [391, 243] on div at bounding box center [382, 250] width 30 height 59
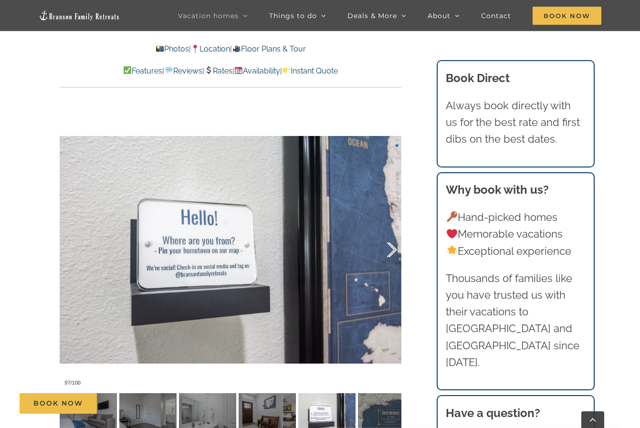
click at [391, 243] on div at bounding box center [382, 250] width 30 height 59
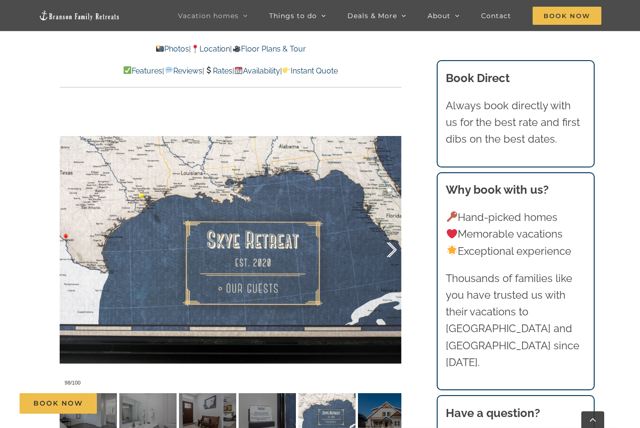
click at [391, 243] on div at bounding box center [382, 250] width 30 height 59
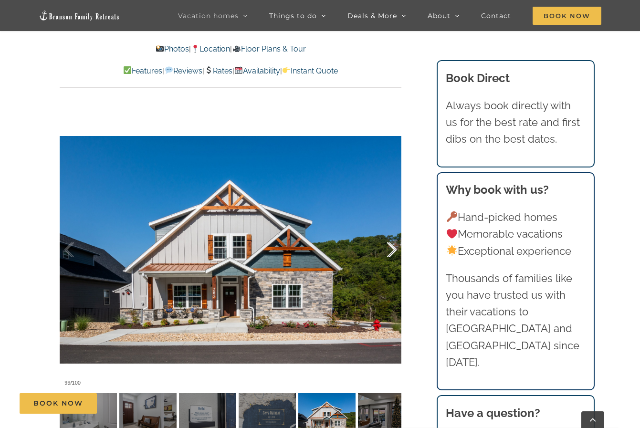
click at [391, 243] on div at bounding box center [382, 250] width 30 height 59
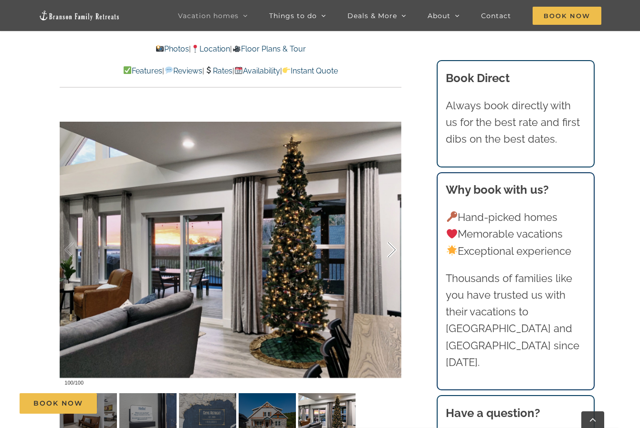
click at [391, 243] on div at bounding box center [382, 250] width 30 height 59
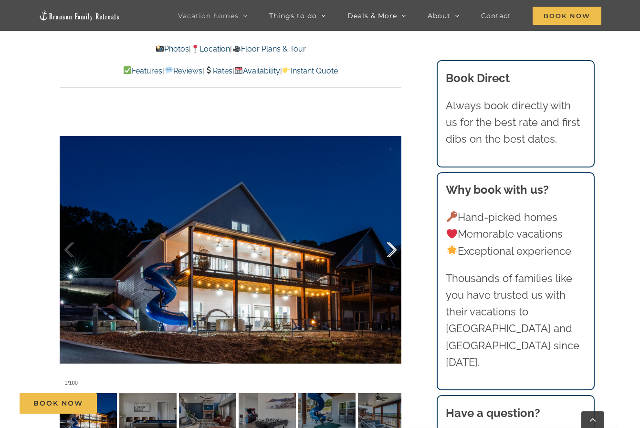
click at [391, 243] on div at bounding box center [382, 250] width 30 height 59
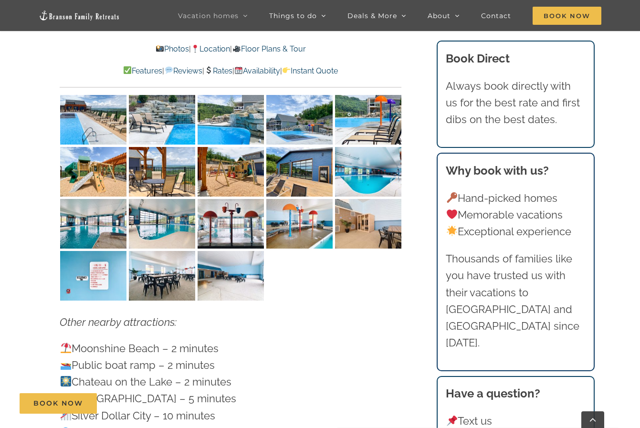
scroll to position [2627, 0]
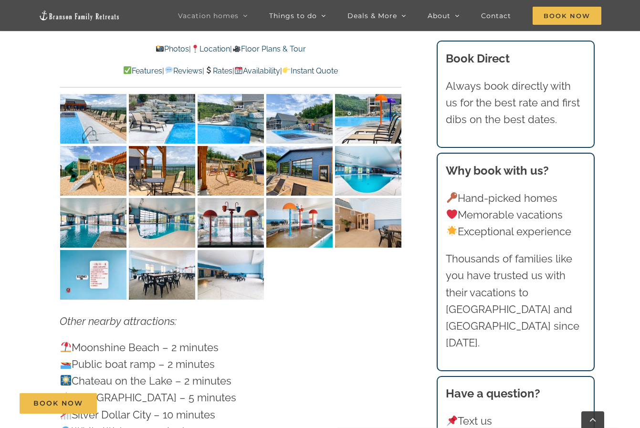
click at [158, 250] on img "Skye Retreat indoor pool Chateau Cove IMG-1653" at bounding box center [162, 275] width 66 height 50
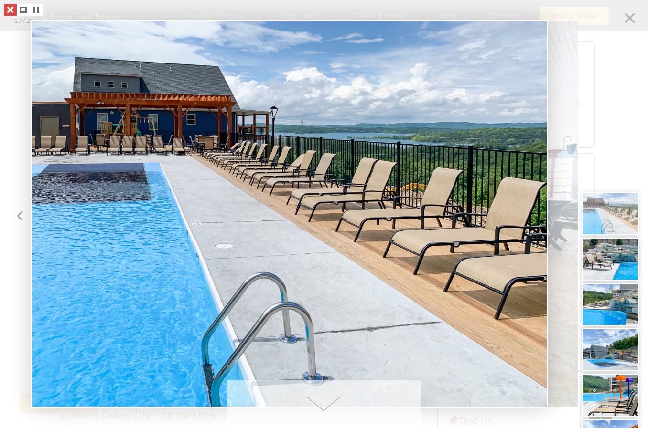
click at [10, 9] on link at bounding box center [10, 10] width 13 height 12
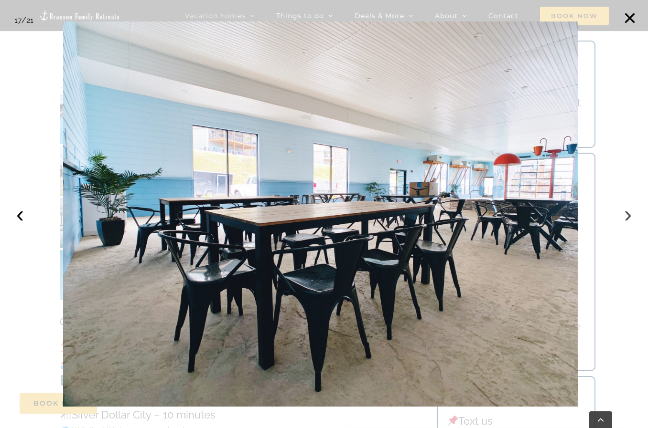
click at [625, 215] on button "›" at bounding box center [627, 214] width 21 height 21
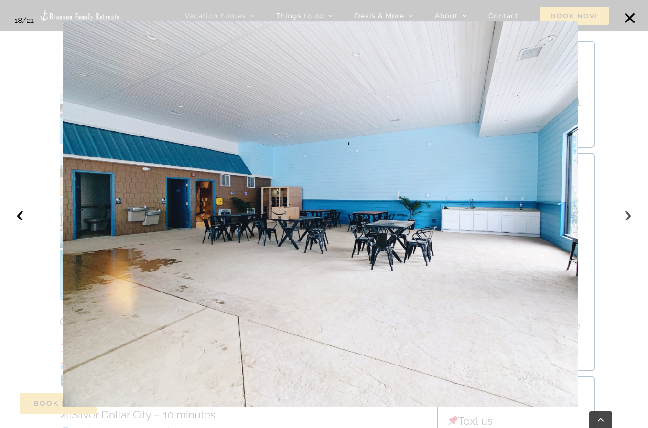
click at [628, 217] on button "›" at bounding box center [627, 214] width 21 height 21
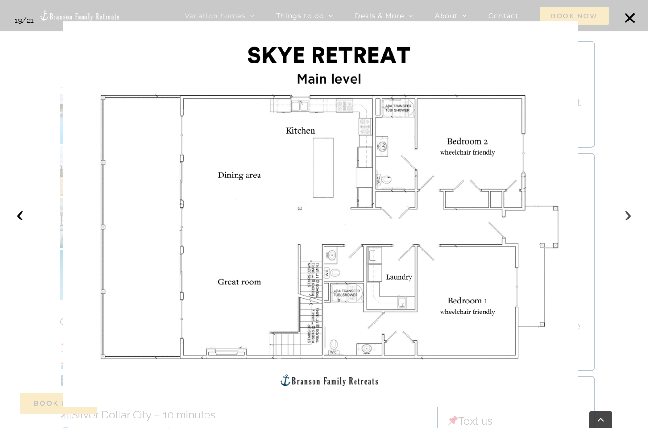
click at [628, 217] on button "›" at bounding box center [627, 214] width 21 height 21
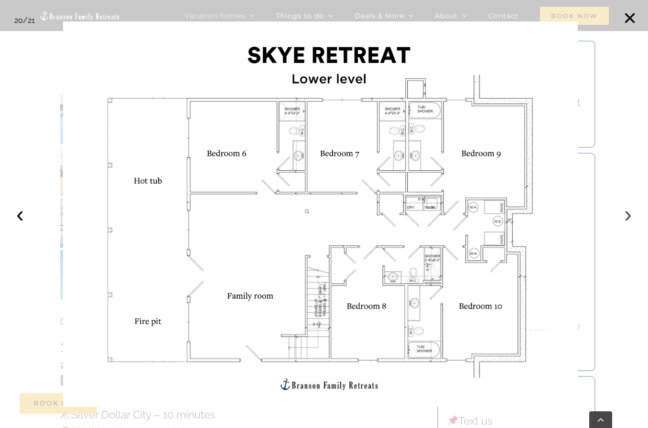
click at [628, 217] on button "›" at bounding box center [627, 214] width 21 height 21
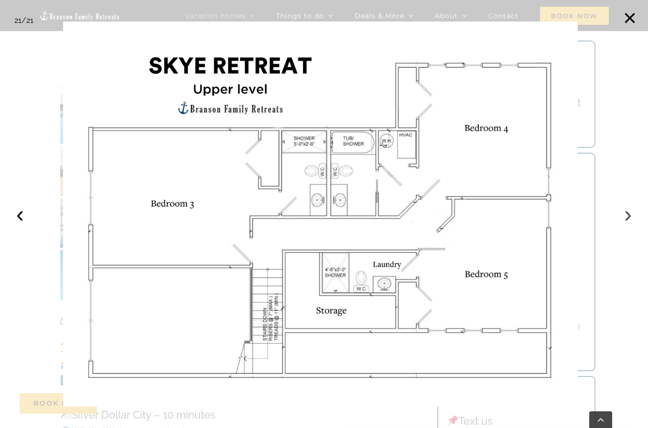
click at [626, 216] on button "›" at bounding box center [627, 214] width 21 height 21
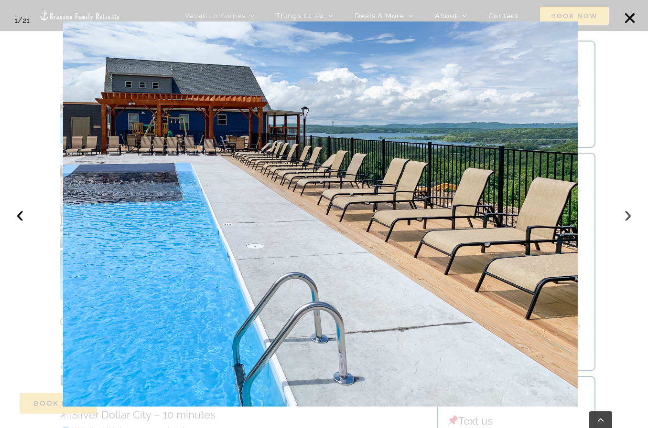
click at [626, 216] on button "›" at bounding box center [627, 214] width 21 height 21
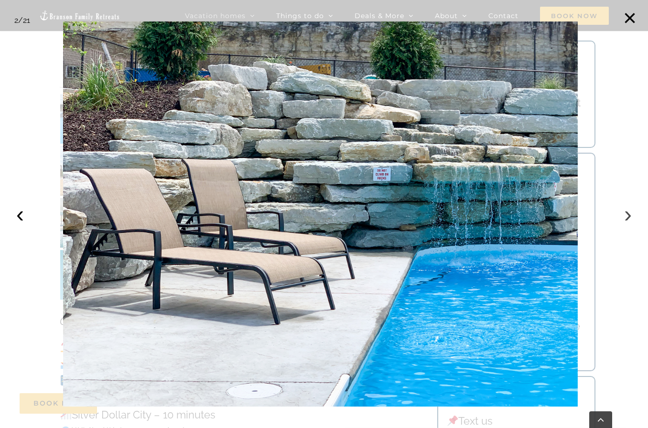
click at [626, 216] on button "›" at bounding box center [627, 214] width 21 height 21
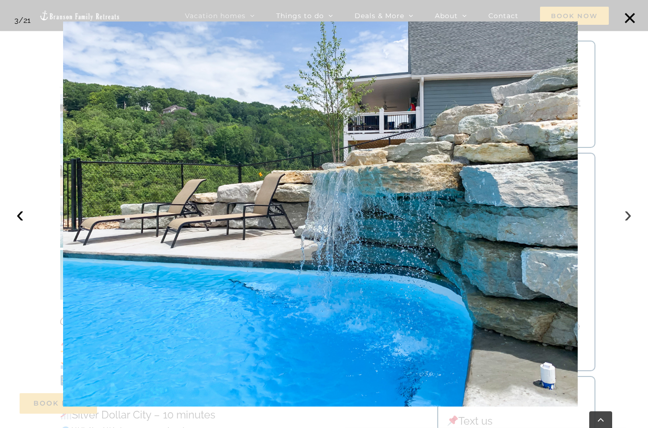
click at [626, 216] on button "›" at bounding box center [627, 214] width 21 height 21
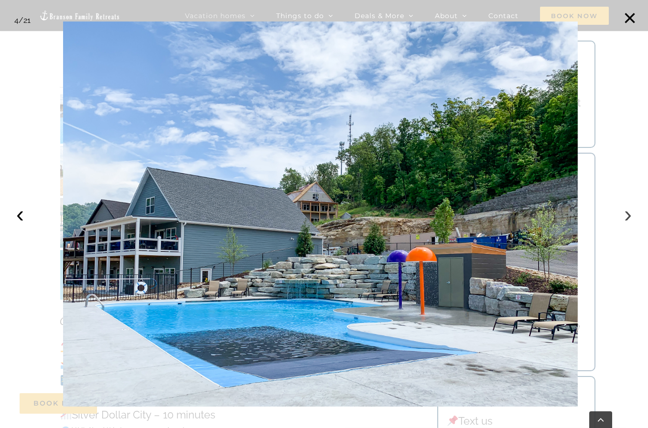
click at [626, 216] on button "›" at bounding box center [627, 214] width 21 height 21
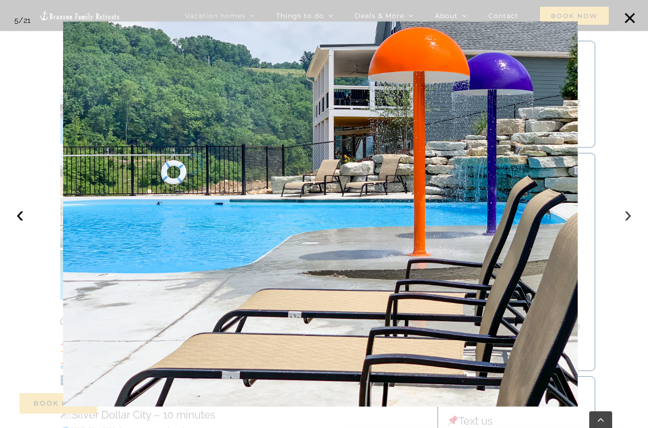
click at [626, 216] on button "›" at bounding box center [627, 214] width 21 height 21
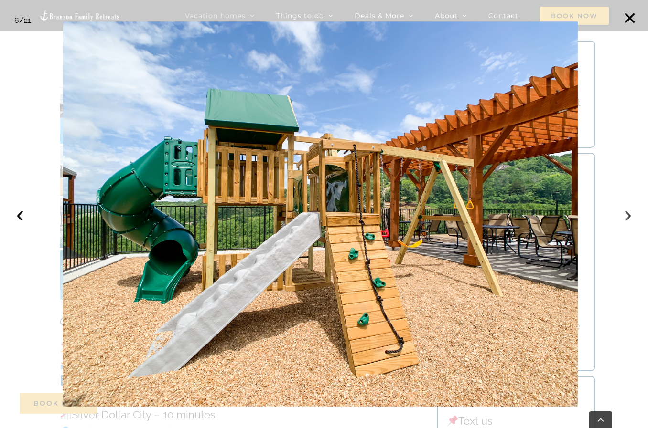
click at [626, 216] on button "›" at bounding box center [627, 214] width 21 height 21
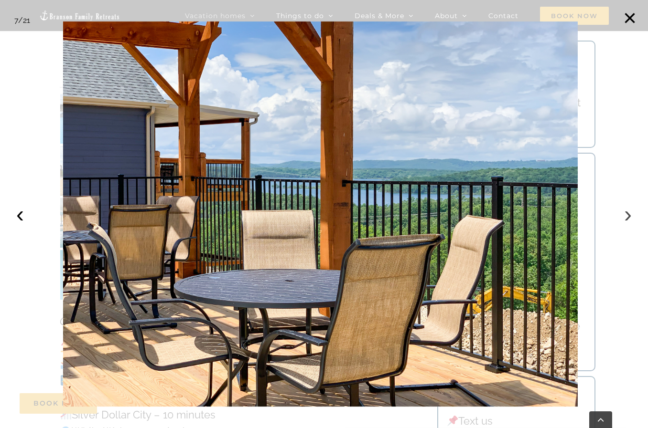
click at [626, 216] on button "›" at bounding box center [627, 214] width 21 height 21
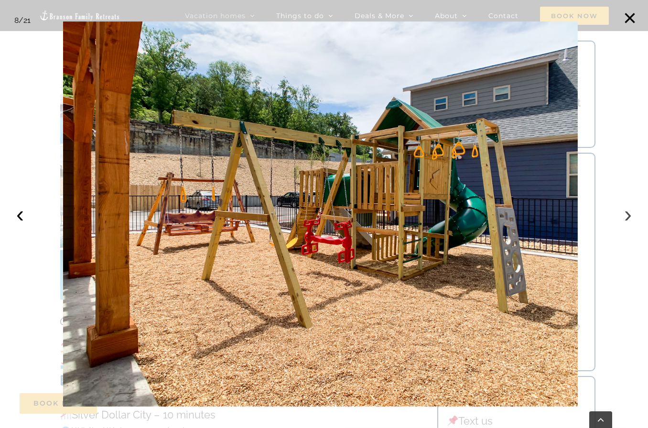
click at [626, 216] on button "›" at bounding box center [627, 214] width 21 height 21
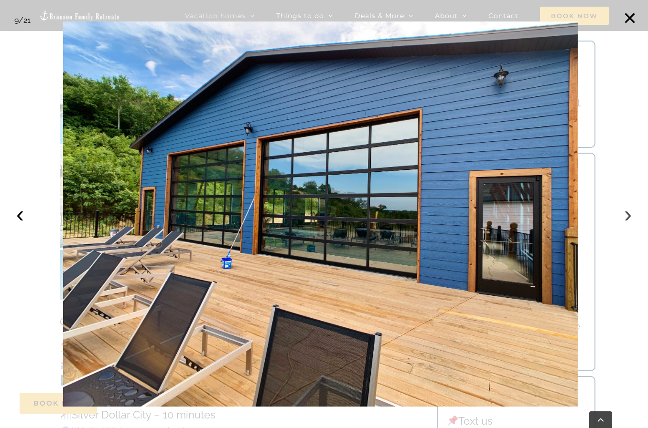
click at [626, 216] on button "›" at bounding box center [627, 214] width 21 height 21
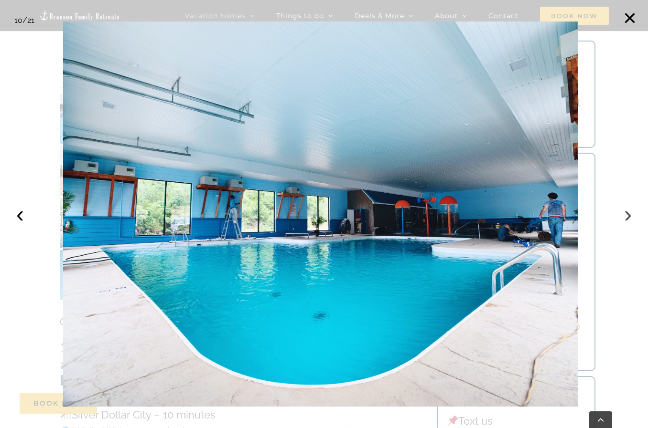
click at [626, 216] on button "›" at bounding box center [627, 214] width 21 height 21
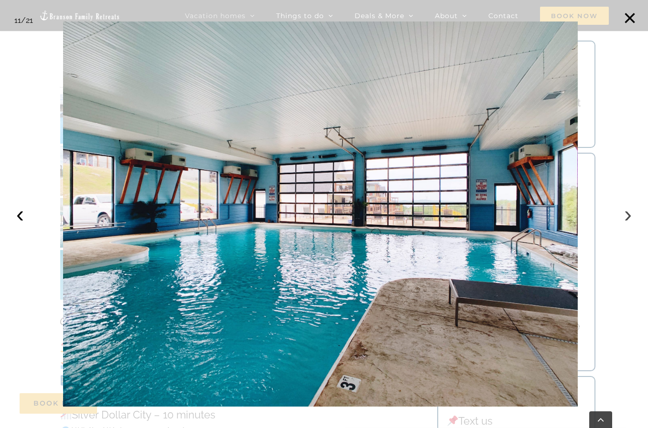
click at [626, 216] on button "›" at bounding box center [627, 214] width 21 height 21
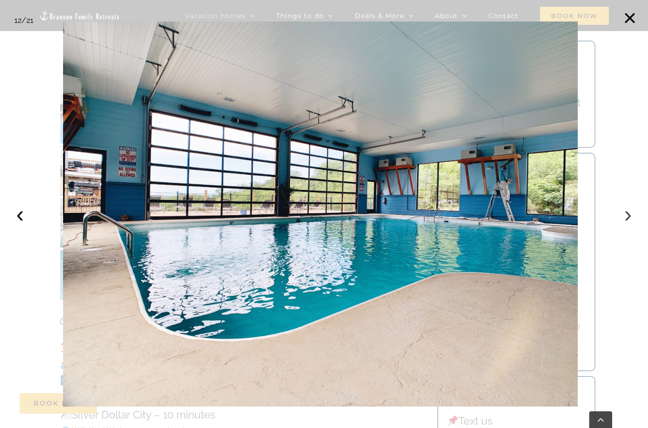
click at [626, 216] on button "›" at bounding box center [627, 214] width 21 height 21
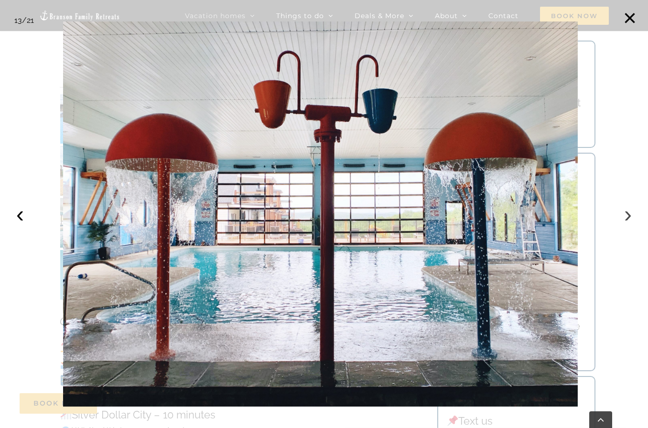
click at [626, 216] on button "›" at bounding box center [627, 214] width 21 height 21
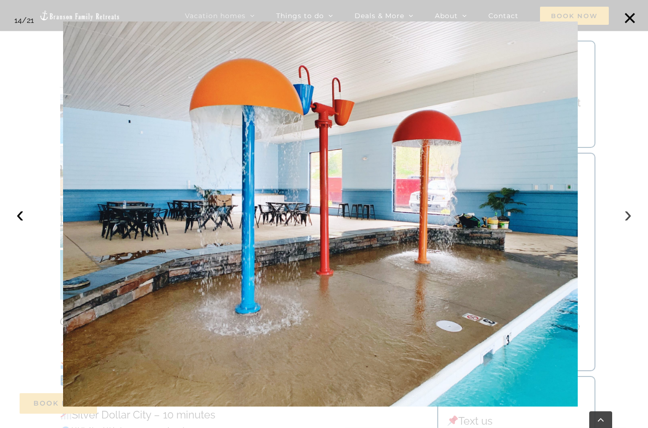
click at [626, 216] on button "›" at bounding box center [627, 214] width 21 height 21
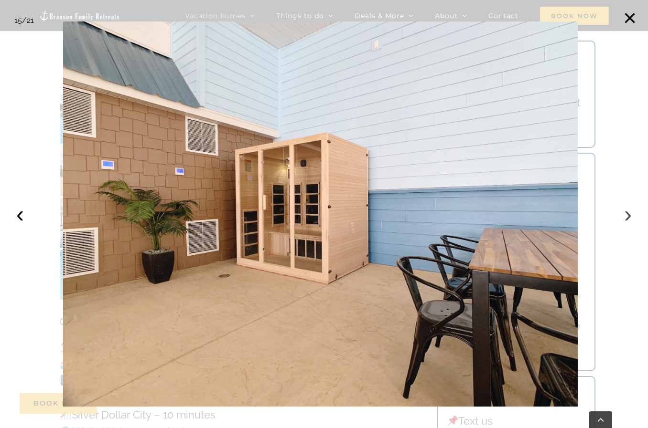
click at [626, 216] on button "›" at bounding box center [627, 214] width 21 height 21
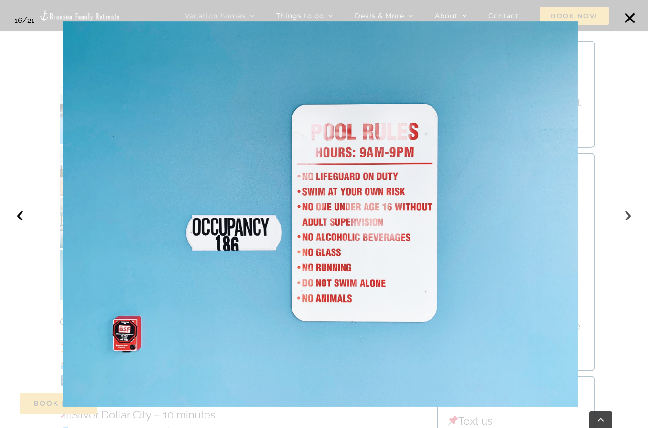
drag, startPoint x: 626, startPoint y: 216, endPoint x: 622, endPoint y: 213, distance: 5.2
click at [623, 214] on button "›" at bounding box center [627, 214] width 21 height 21
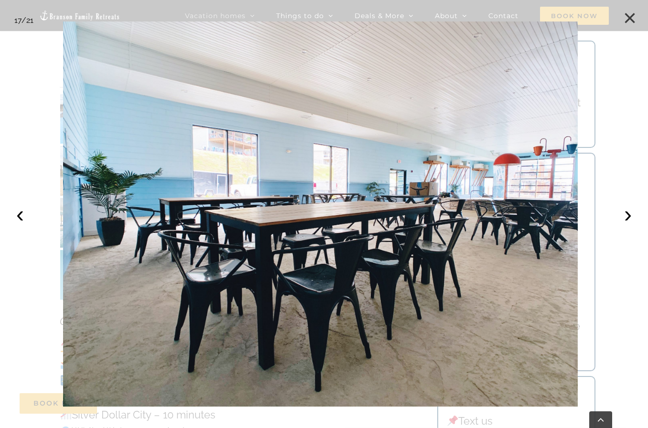
click at [630, 15] on button "×" at bounding box center [629, 18] width 21 height 21
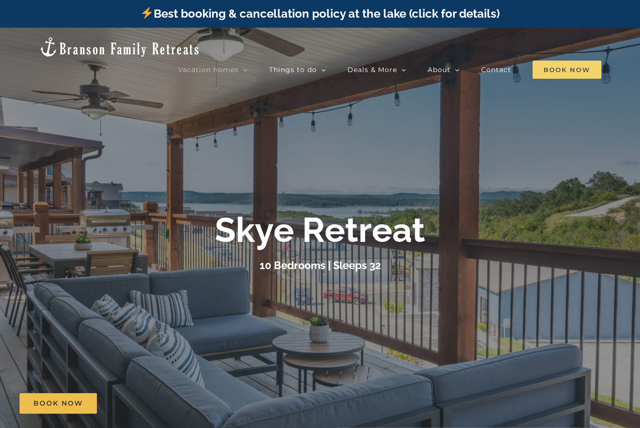
click at [558, 61] on span "Book Now" at bounding box center [567, 70] width 69 height 18
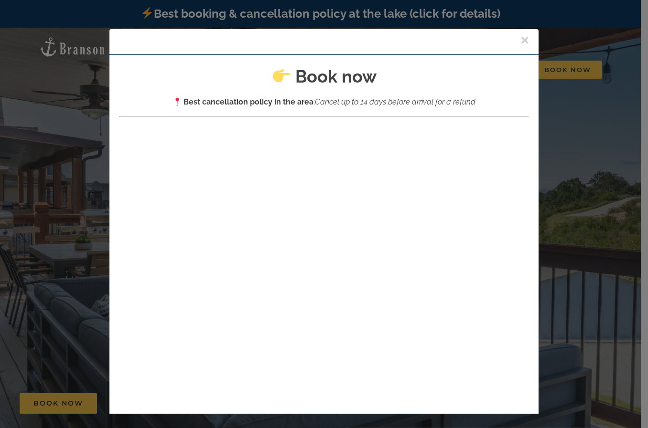
click at [520, 40] on button "×" at bounding box center [524, 40] width 9 height 14
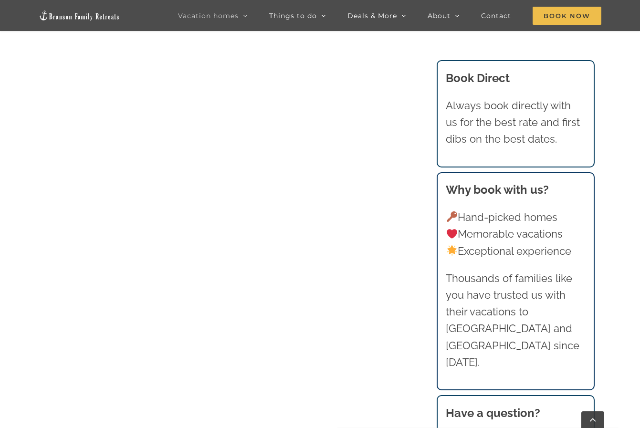
scroll to position [1003, 0]
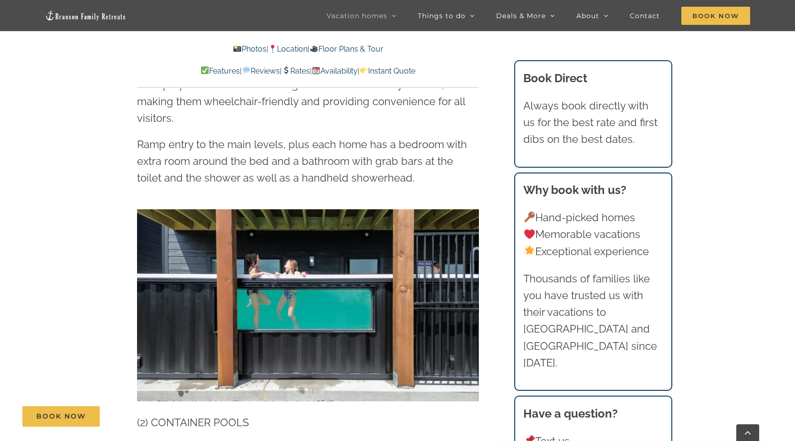
scroll to position [1719, 0]
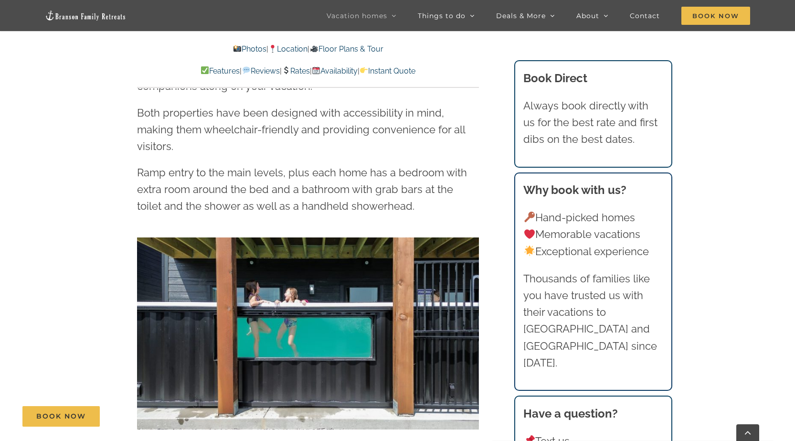
click at [445, 256] on img at bounding box center [308, 333] width 342 height 192
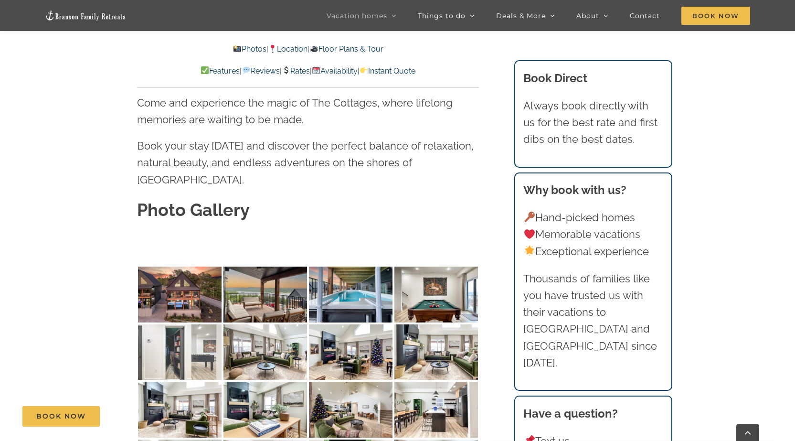
scroll to position [2865, 0]
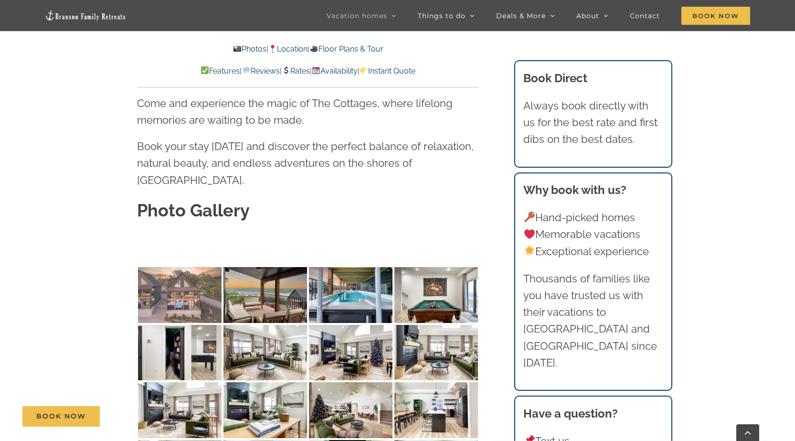
click at [181, 267] on img at bounding box center [180, 295] width 84 height 56
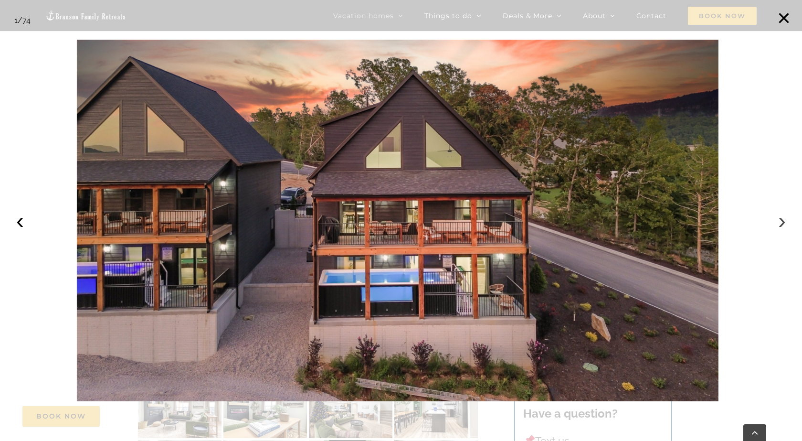
click at [640, 220] on button "›" at bounding box center [782, 220] width 21 height 21
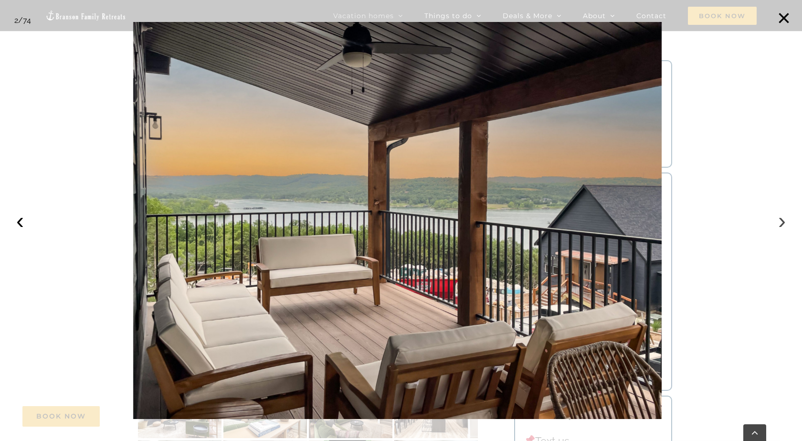
click at [640, 220] on button "›" at bounding box center [782, 220] width 21 height 21
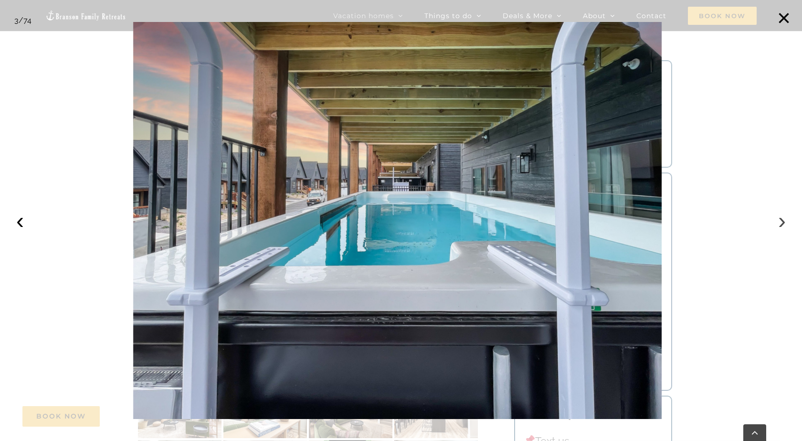
click at [640, 220] on button "›" at bounding box center [782, 220] width 21 height 21
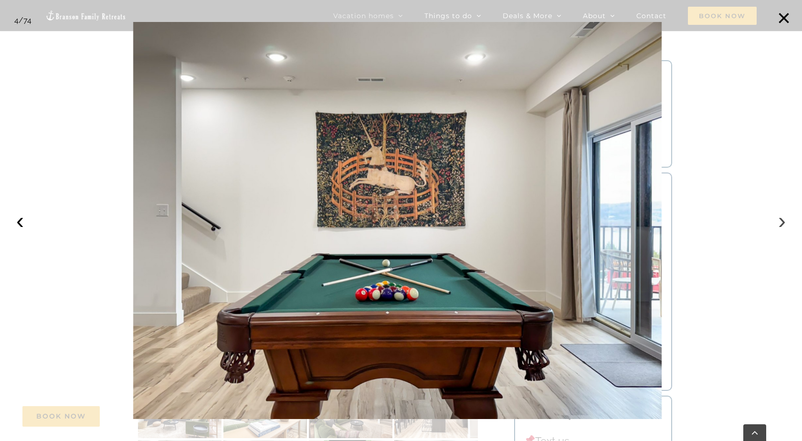
click at [640, 220] on button "›" at bounding box center [782, 220] width 21 height 21
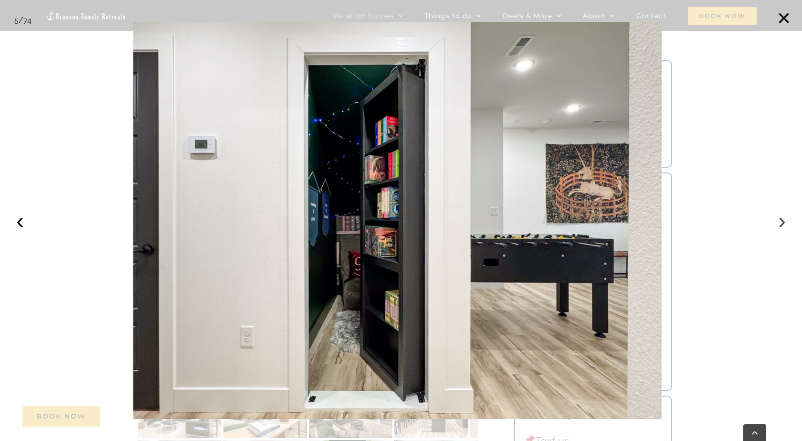
click at [640, 220] on button "›" at bounding box center [782, 220] width 21 height 21
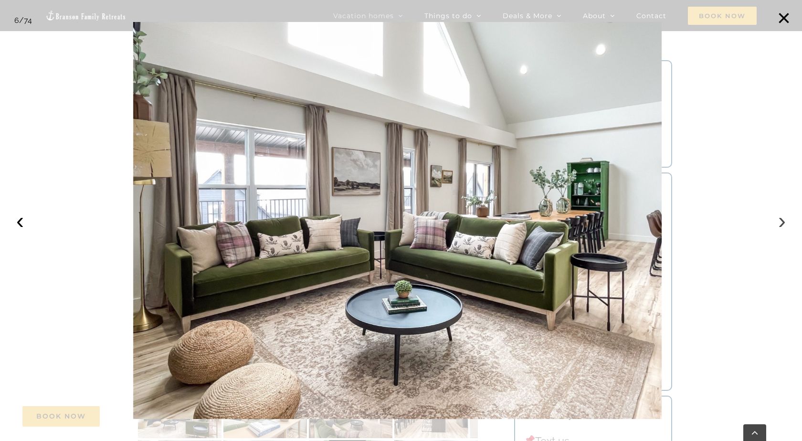
click at [640, 220] on button "›" at bounding box center [782, 220] width 21 height 21
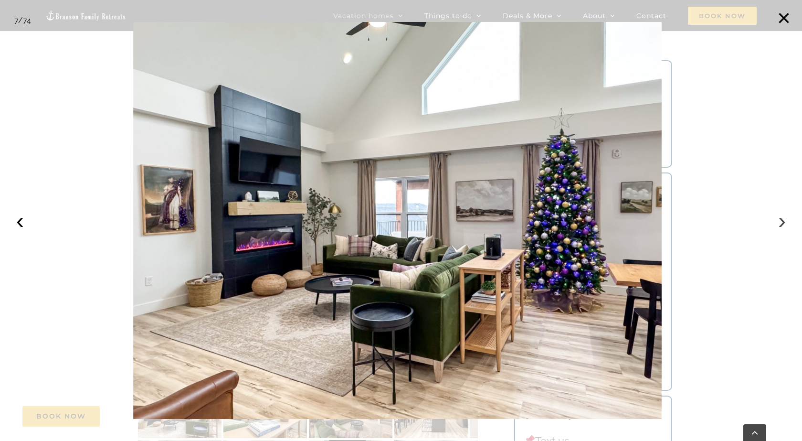
click at [640, 220] on button "›" at bounding box center [782, 220] width 21 height 21
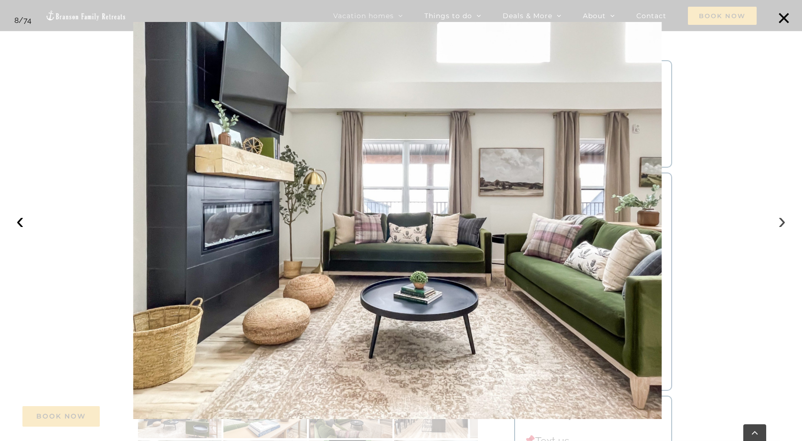
click at [640, 220] on button "›" at bounding box center [782, 220] width 21 height 21
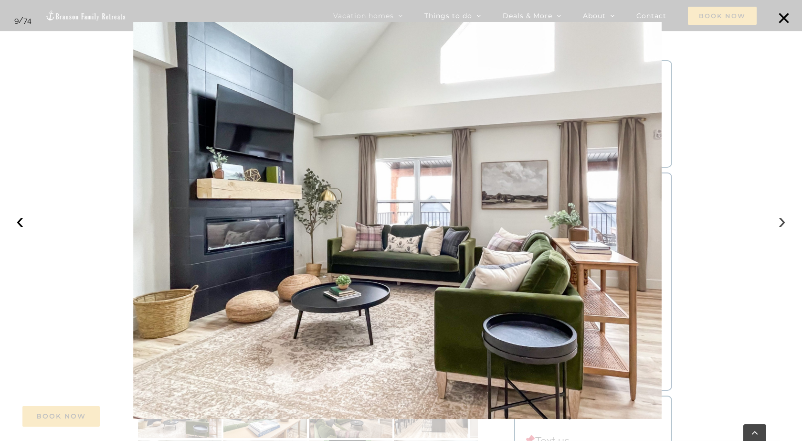
click at [640, 220] on button "›" at bounding box center [782, 220] width 21 height 21
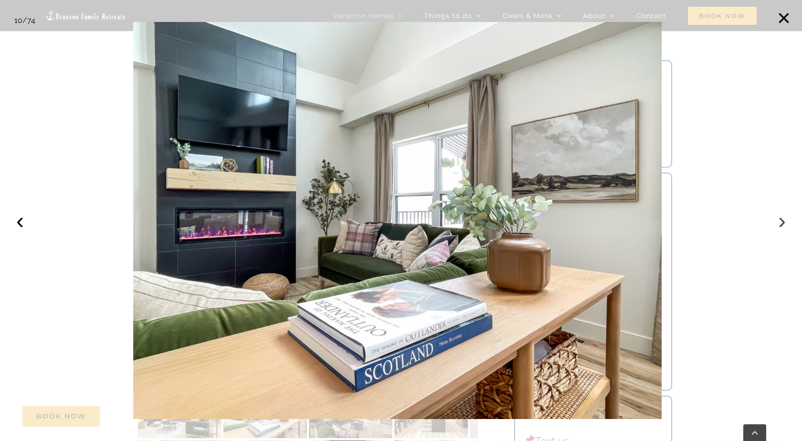
click at [640, 220] on button "›" at bounding box center [782, 220] width 21 height 21
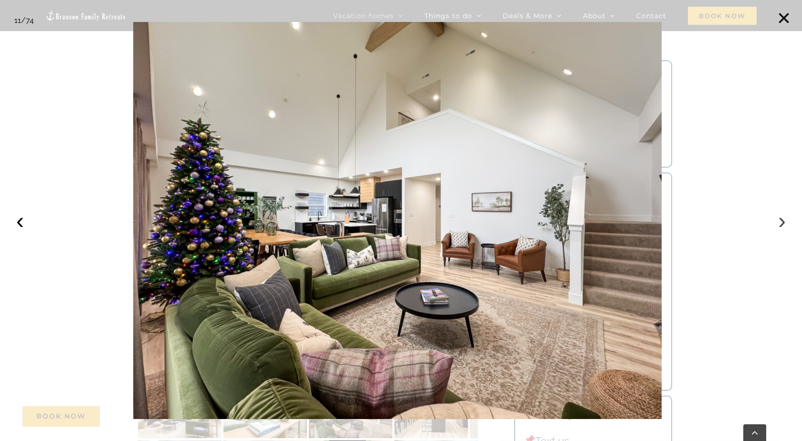
click at [640, 220] on button "›" at bounding box center [782, 220] width 21 height 21
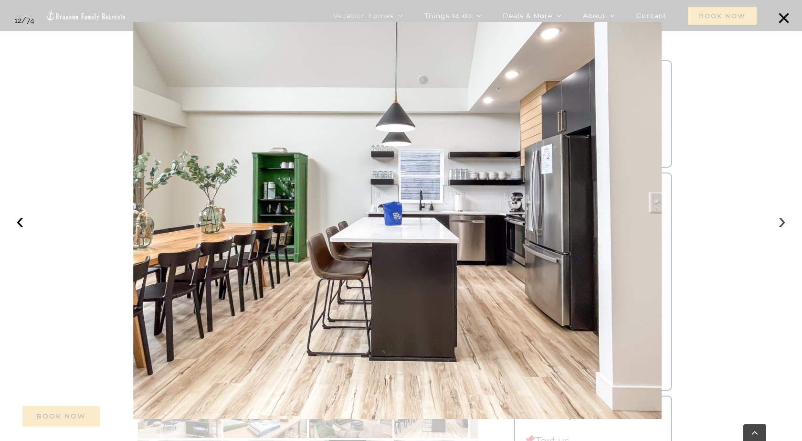
click at [640, 224] on button "›" at bounding box center [782, 220] width 21 height 21
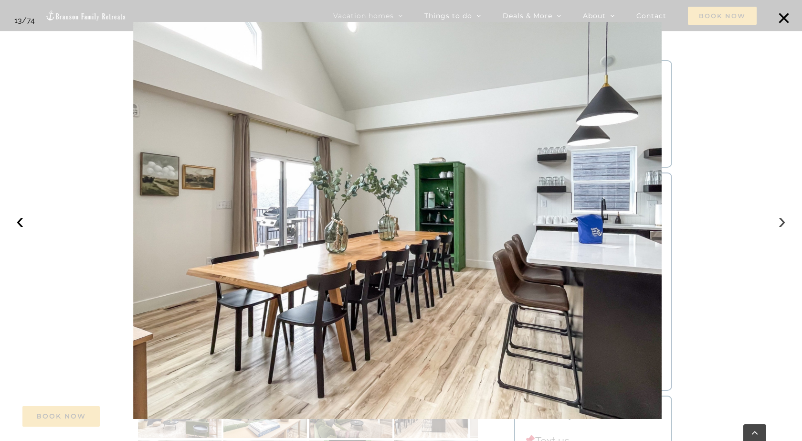
click at [640, 224] on button "›" at bounding box center [782, 220] width 21 height 21
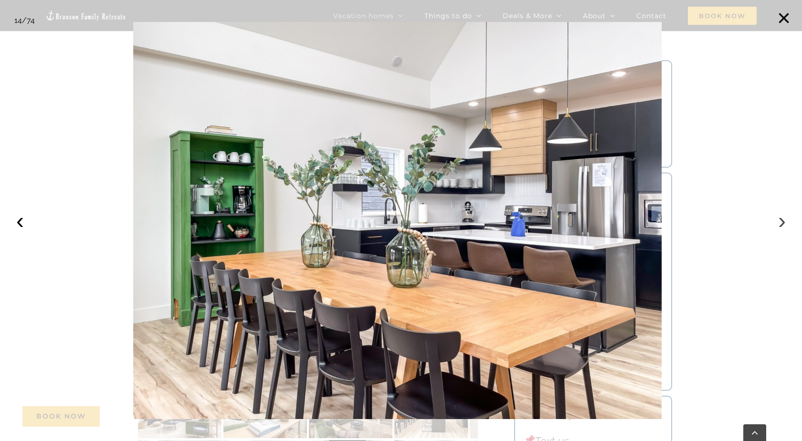
click at [640, 224] on button "›" at bounding box center [782, 220] width 21 height 21
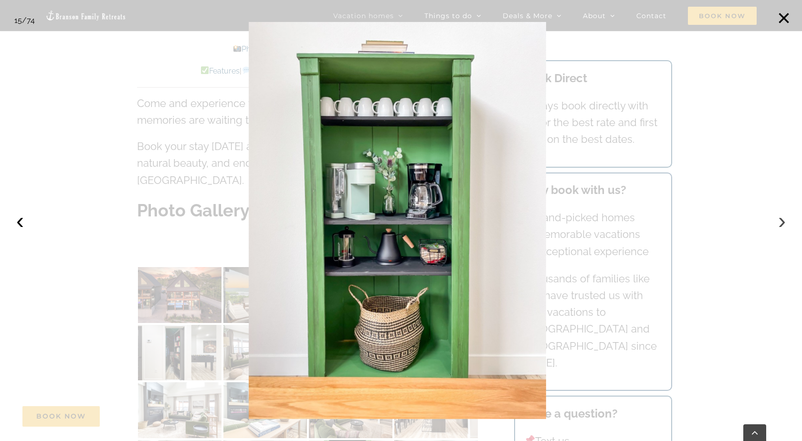
click at [640, 224] on button "›" at bounding box center [782, 220] width 21 height 21
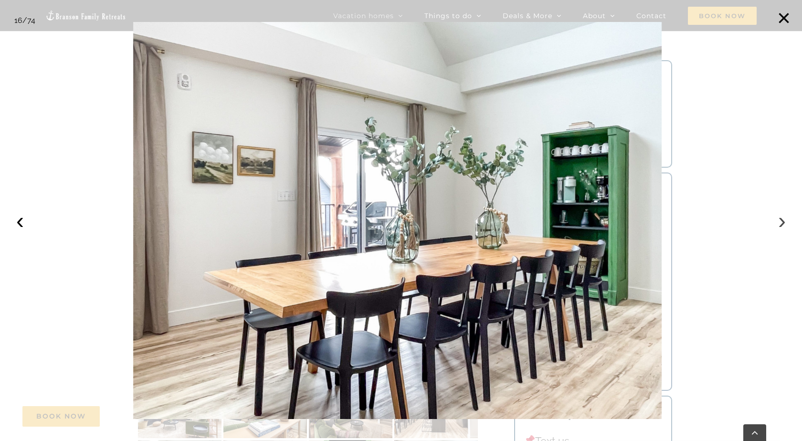
click at [640, 224] on button "›" at bounding box center [782, 220] width 21 height 21
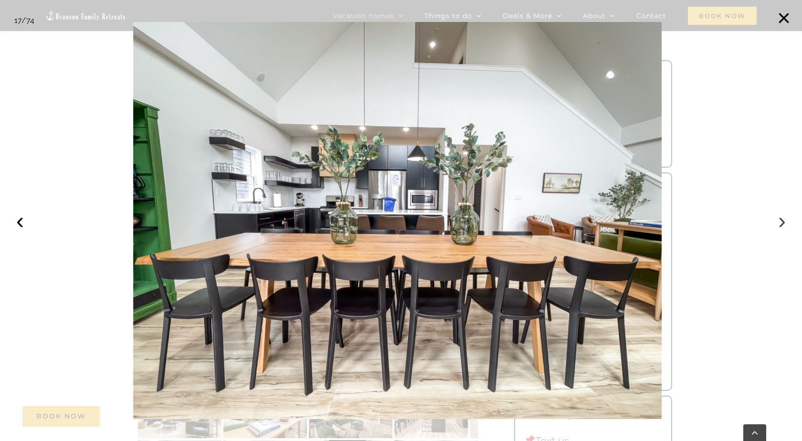
click at [640, 224] on button "›" at bounding box center [782, 220] width 21 height 21
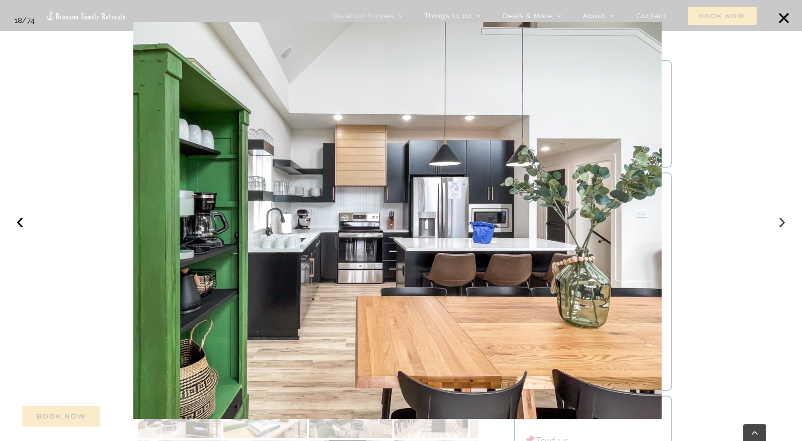
click at [640, 226] on button "›" at bounding box center [782, 220] width 21 height 21
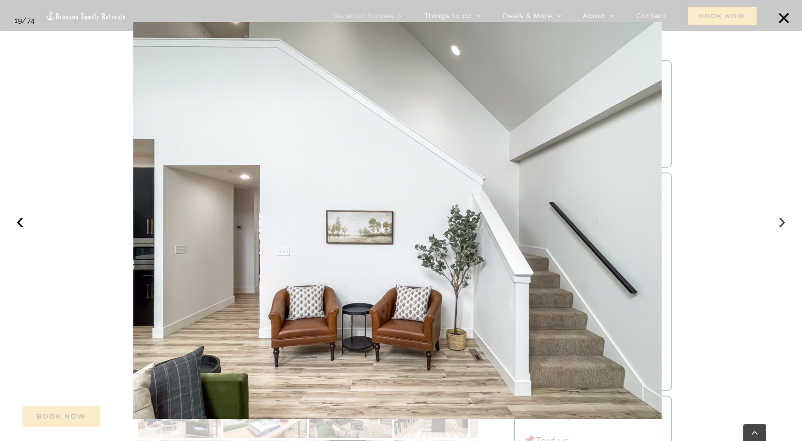
click at [640, 221] on button "›" at bounding box center [782, 220] width 21 height 21
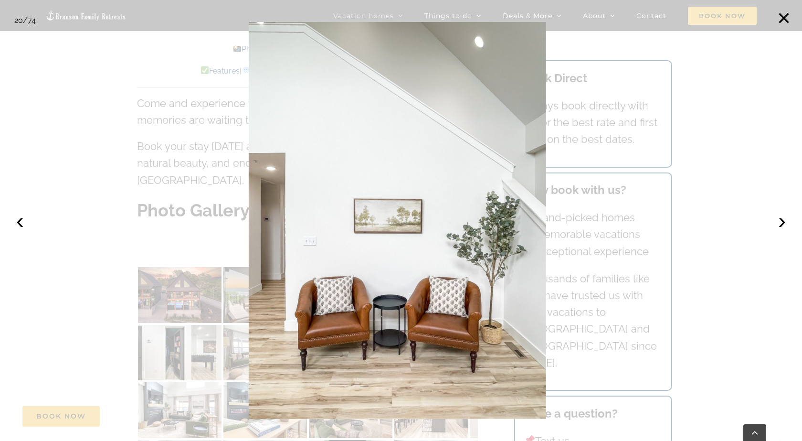
click at [640, 220] on div at bounding box center [401, 220] width 802 height 441
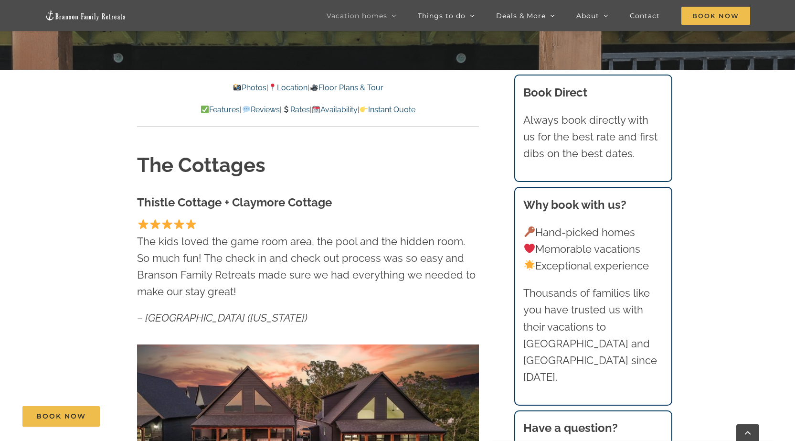
scroll to position [239, 0]
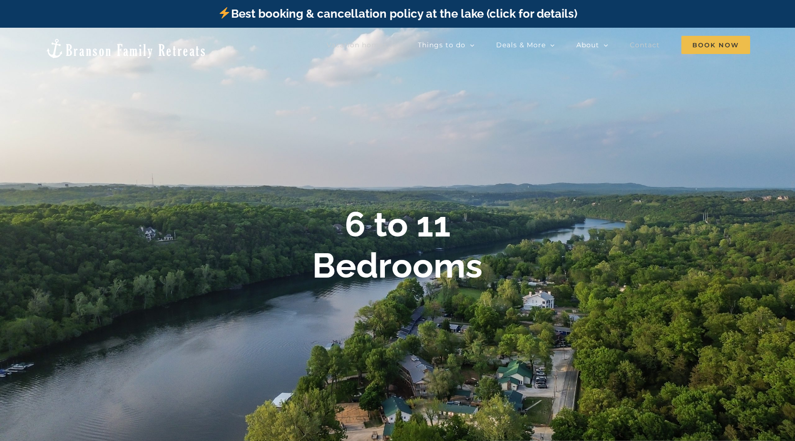
click at [640, 45] on span "Contact" at bounding box center [645, 45] width 30 height 7
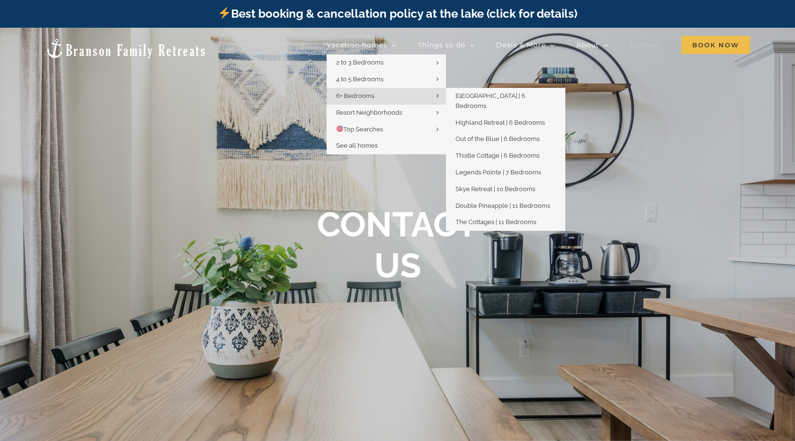
click at [358, 95] on span "6+ Bedrooms" at bounding box center [355, 95] width 38 height 7
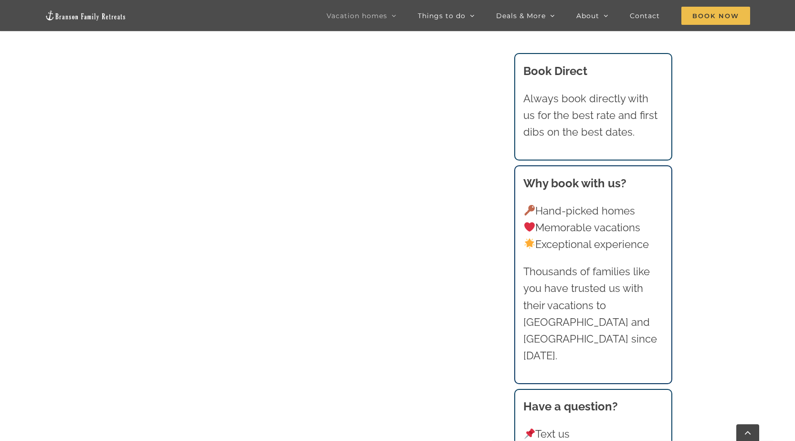
scroll to position [716, 0]
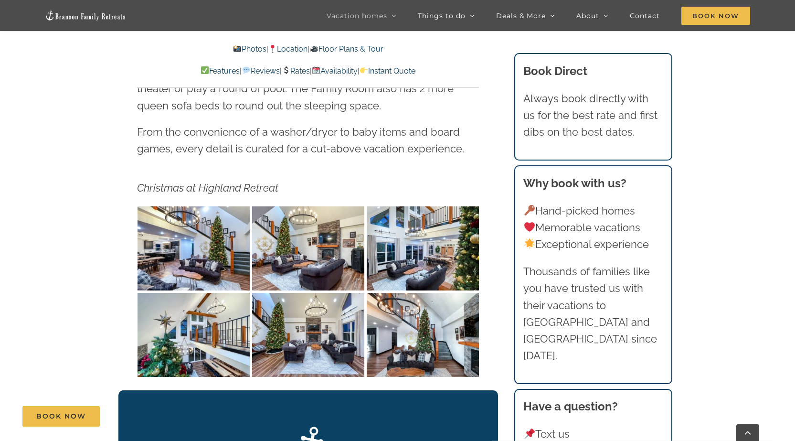
scroll to position [1719, 0]
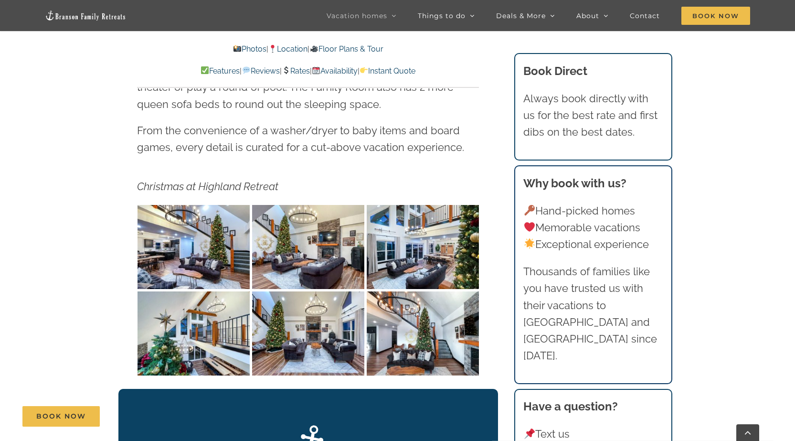
click at [193, 233] on img "Highland Retreat vacation home rental Table Rock Lake Missouri-1127" at bounding box center [194, 247] width 112 height 84
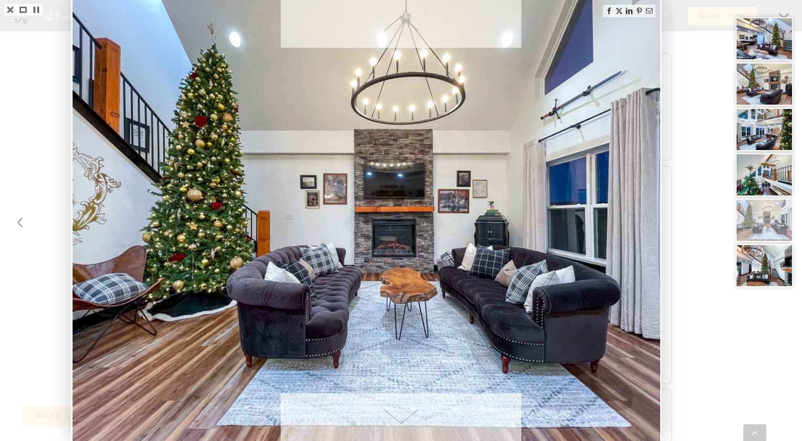
drag, startPoint x: 552, startPoint y: 380, endPoint x: 543, endPoint y: 348, distance: 33.1
click at [543, 348] on img at bounding box center [367, 220] width 588 height 441
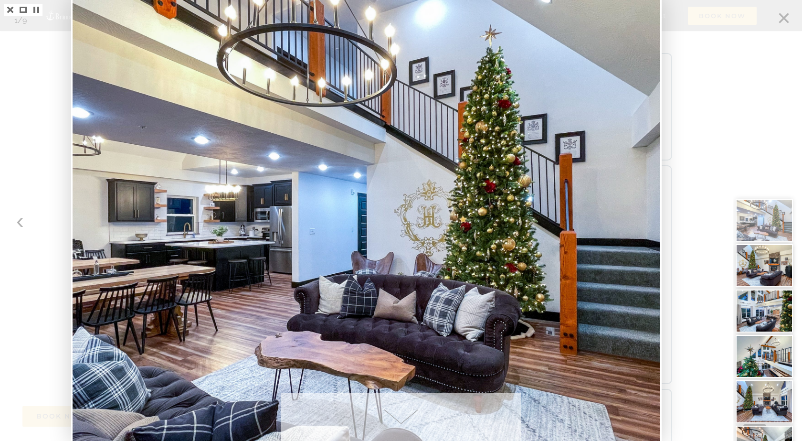
click at [784, 15] on div at bounding box center [768, 220] width 69 height 441
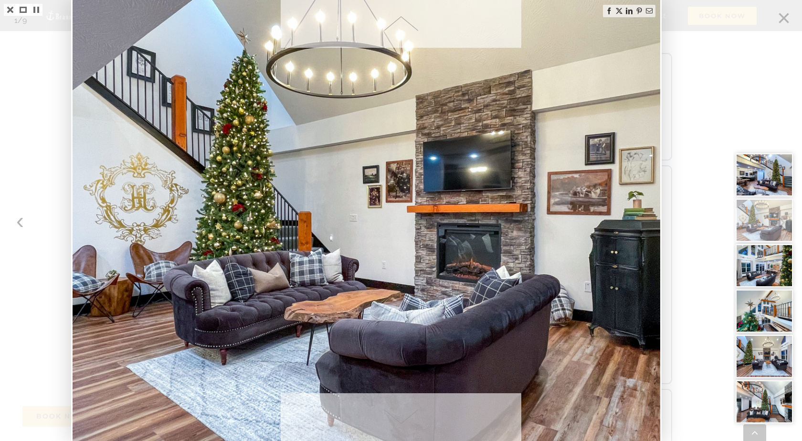
click at [654, 206] on img at bounding box center [367, 220] width 588 height 441
click at [783, 18] on div at bounding box center [768, 220] width 69 height 441
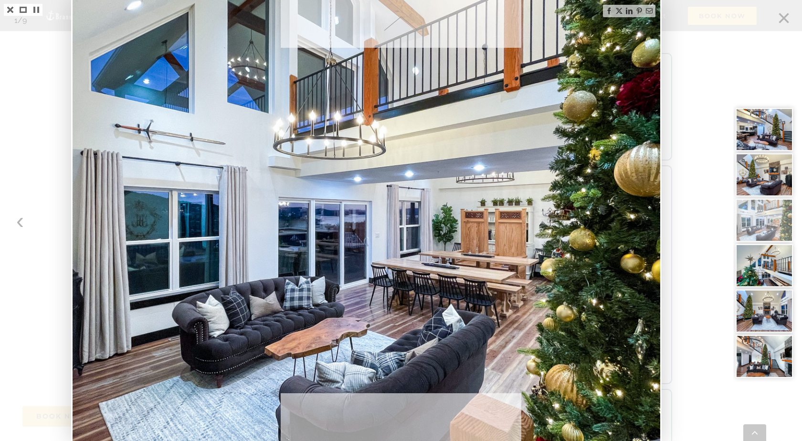
click at [783, 18] on div at bounding box center [768, 220] width 69 height 441
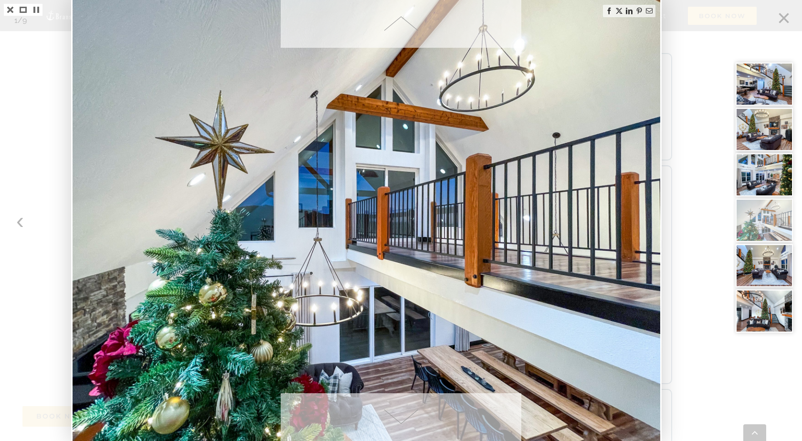
click at [756, 435] on div at bounding box center [768, 220] width 69 height 441
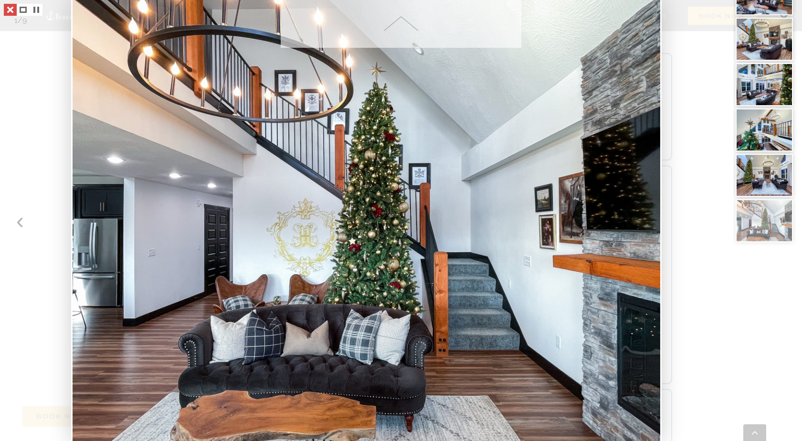
click at [9, 8] on link at bounding box center [10, 10] width 13 height 12
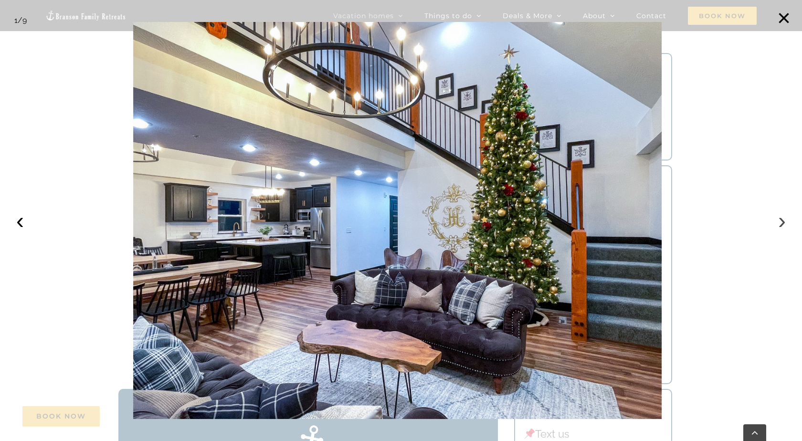
click at [782, 224] on button "›" at bounding box center [782, 220] width 21 height 21
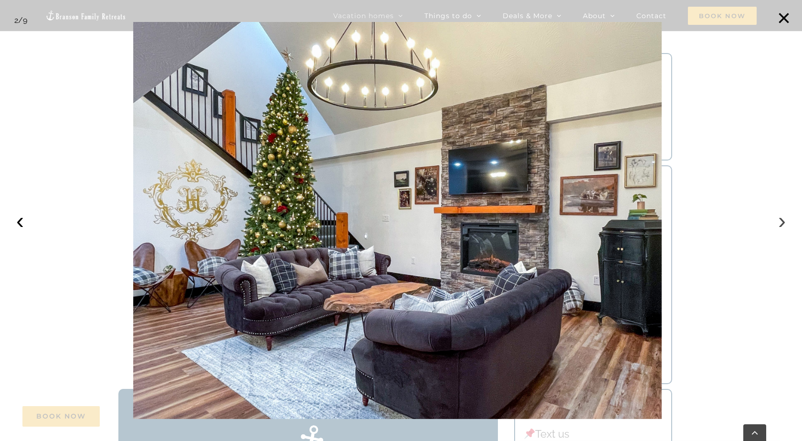
click at [783, 225] on button "›" at bounding box center [782, 220] width 21 height 21
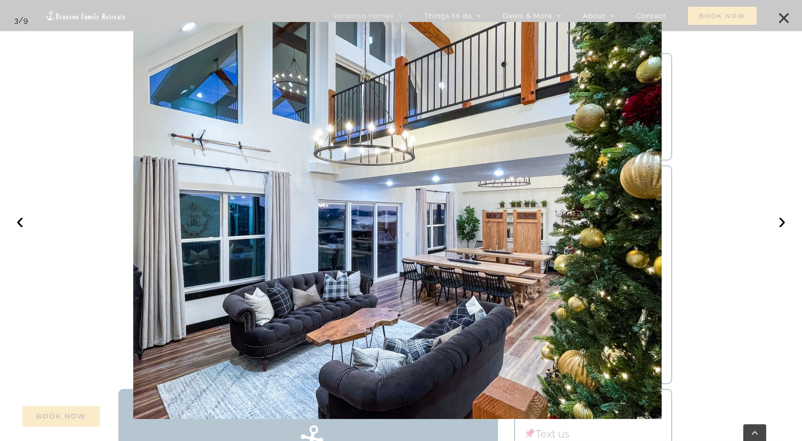
click at [779, 15] on button "×" at bounding box center [784, 18] width 21 height 21
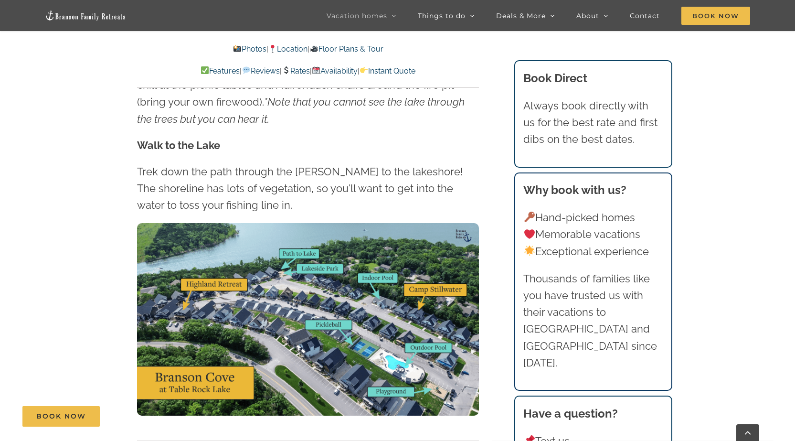
scroll to position [2770, 0]
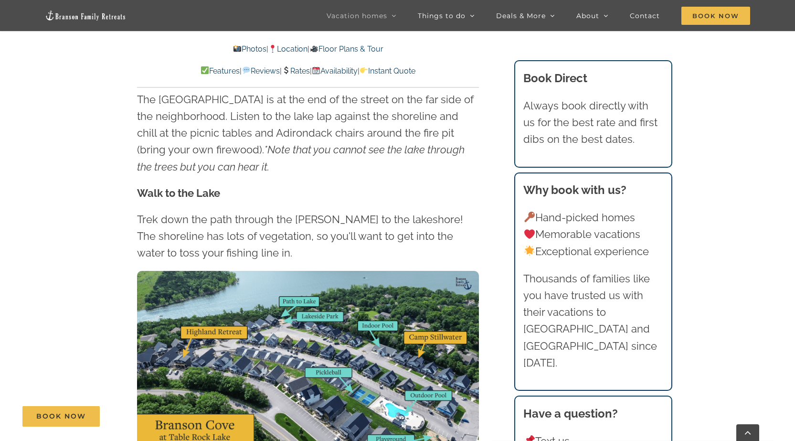
click at [426, 321] on img at bounding box center [308, 367] width 342 height 192
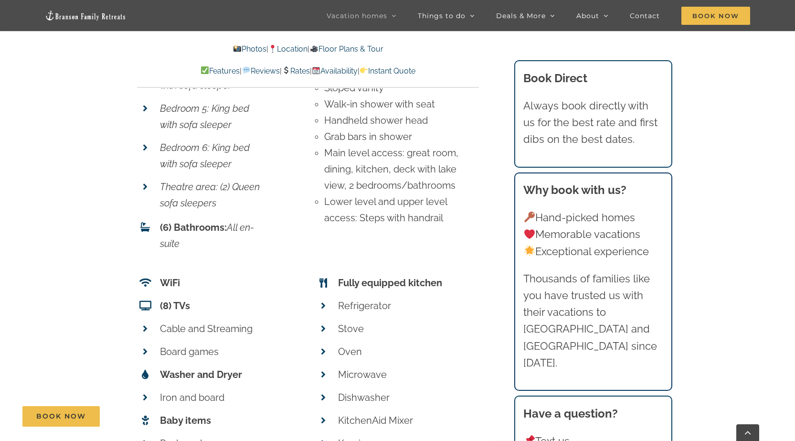
scroll to position [3725, 0]
